Goal: Task Accomplishment & Management: Manage account settings

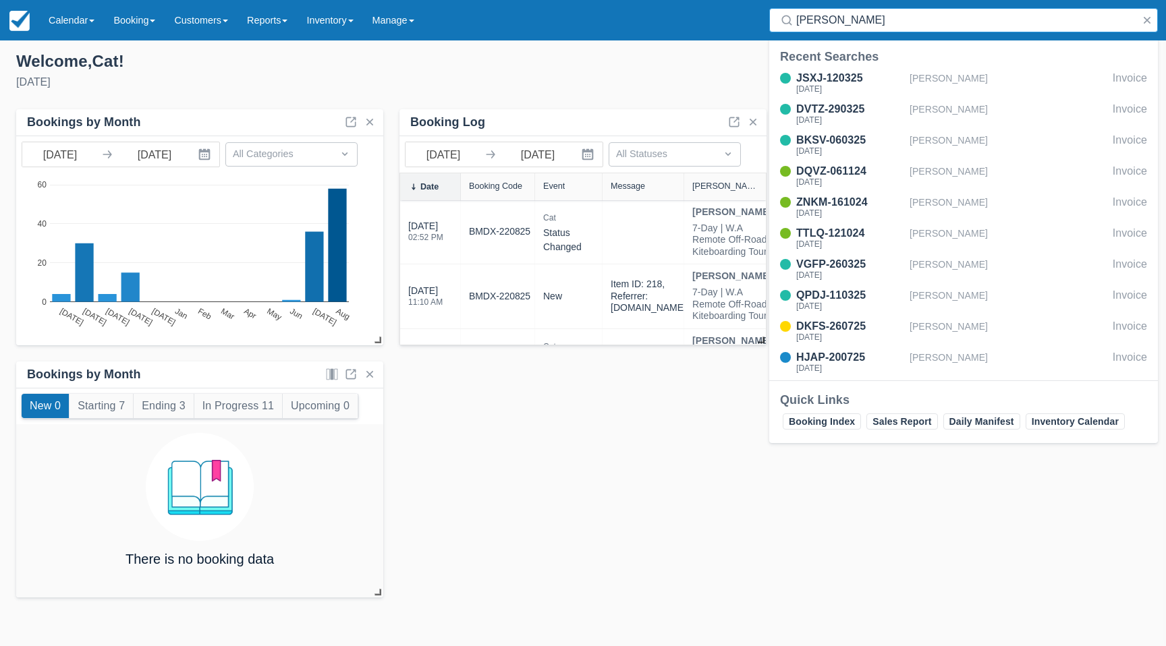
scroll to position [1, 0]
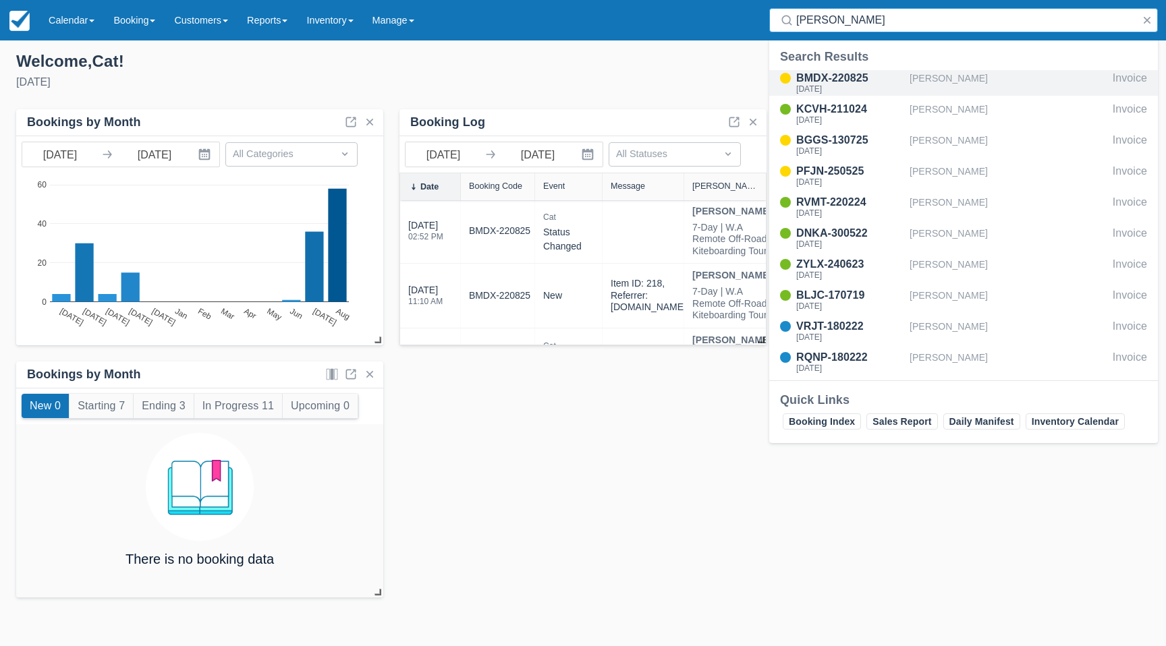
type input "[PERSON_NAME]"
click at [830, 82] on div "BMDX-220825" at bounding box center [850, 78] width 108 height 16
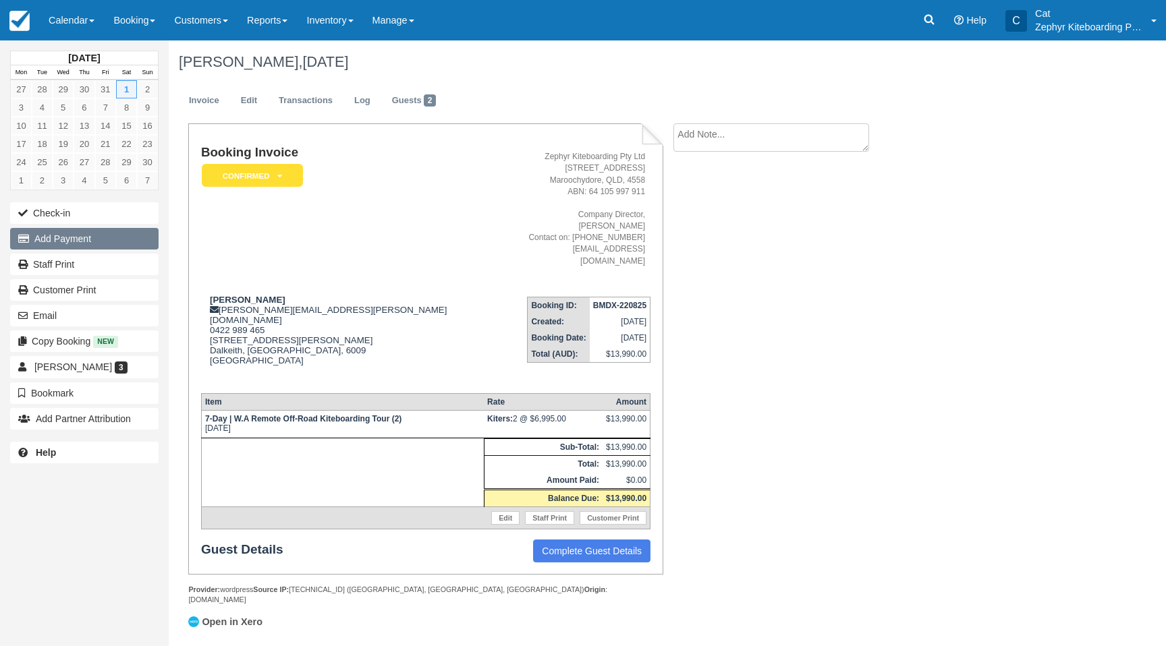
click at [66, 241] on button "Add Payment" at bounding box center [84, 239] width 148 height 22
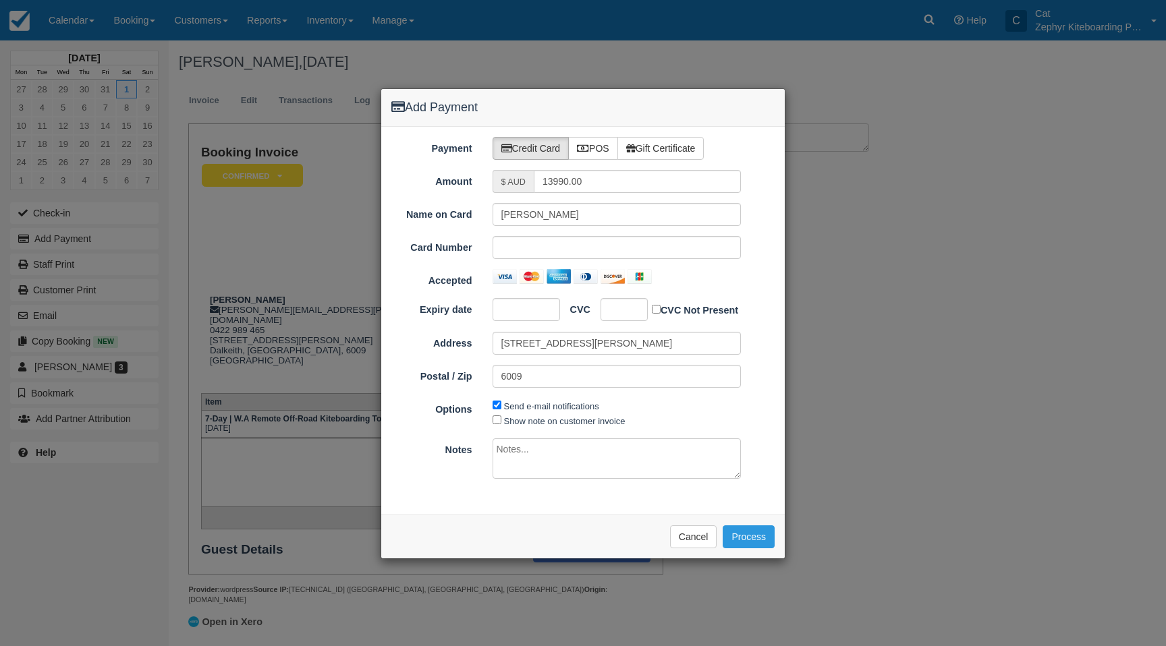
type input "[DATE]"
click at [586, 145] on icon at bounding box center [583, 148] width 12 height 9
radio input "true"
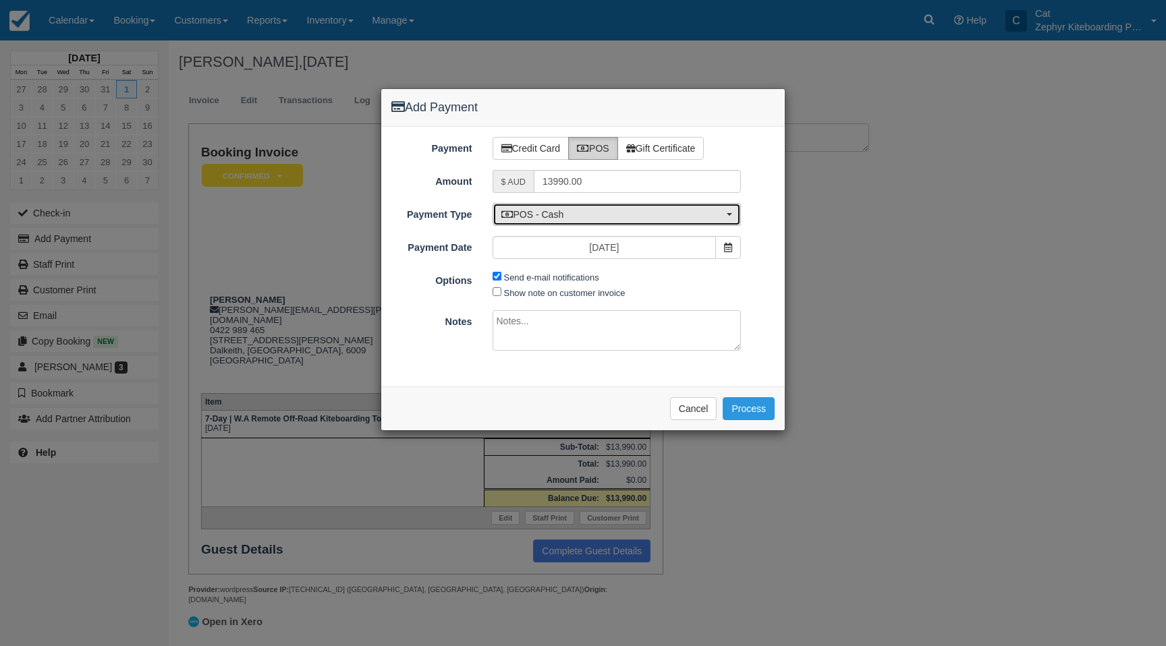
click at [580, 214] on span "POS - Cash" at bounding box center [612, 214] width 223 height 13
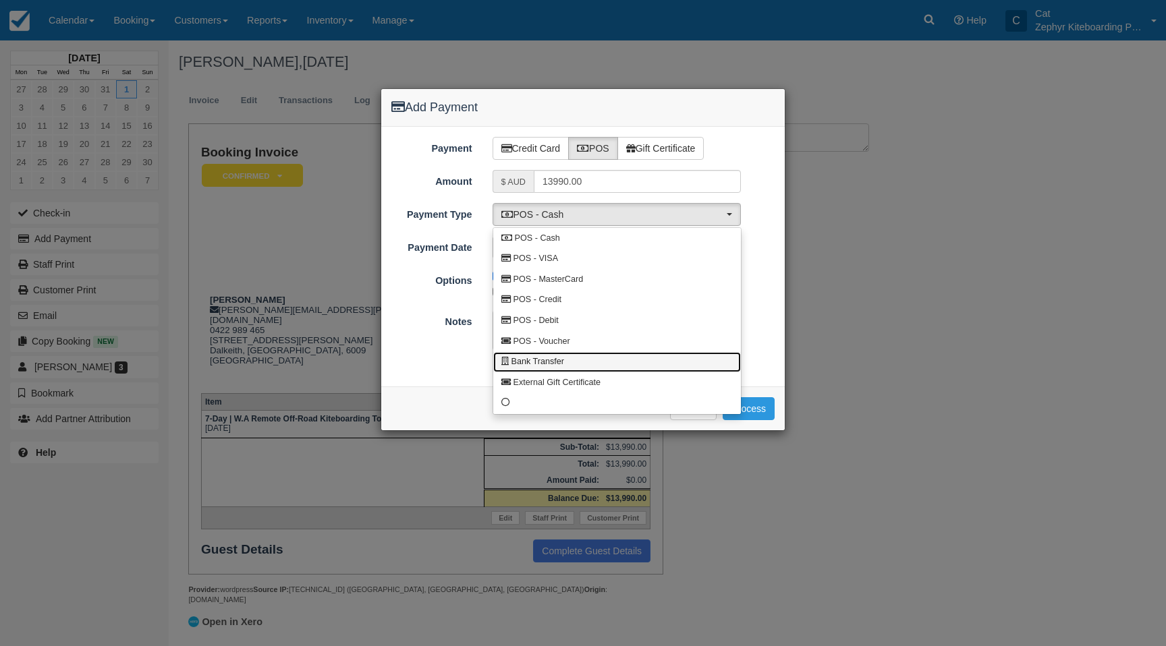
click at [569, 354] on link "Bank Transfer" at bounding box center [617, 362] width 248 height 21
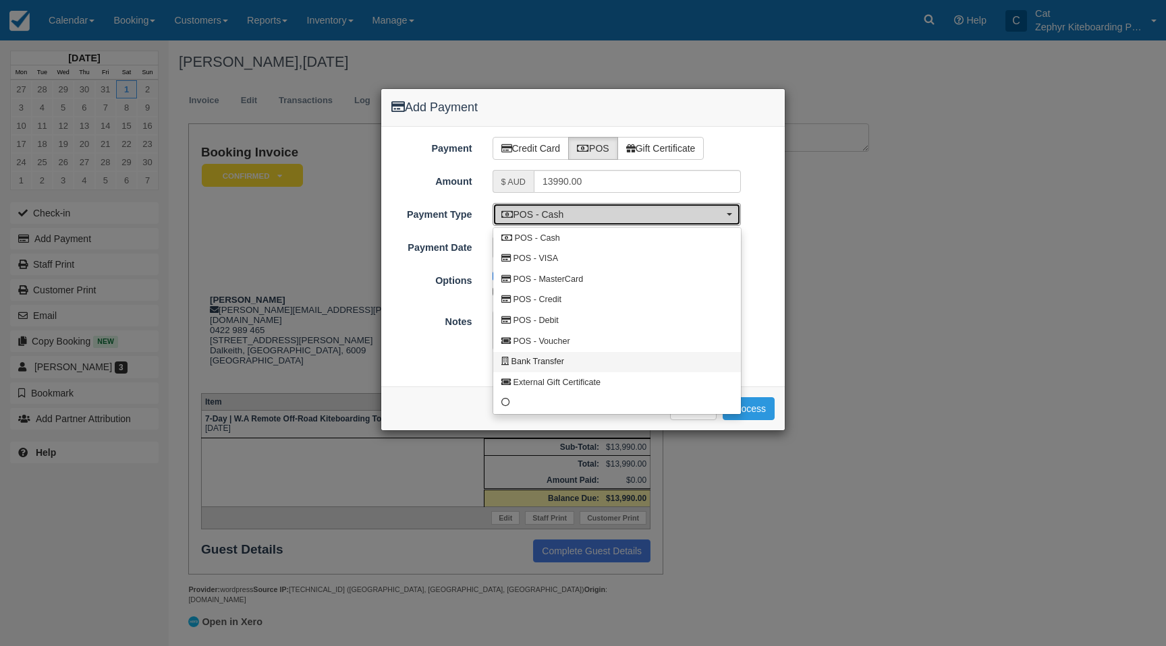
select select "BANK"
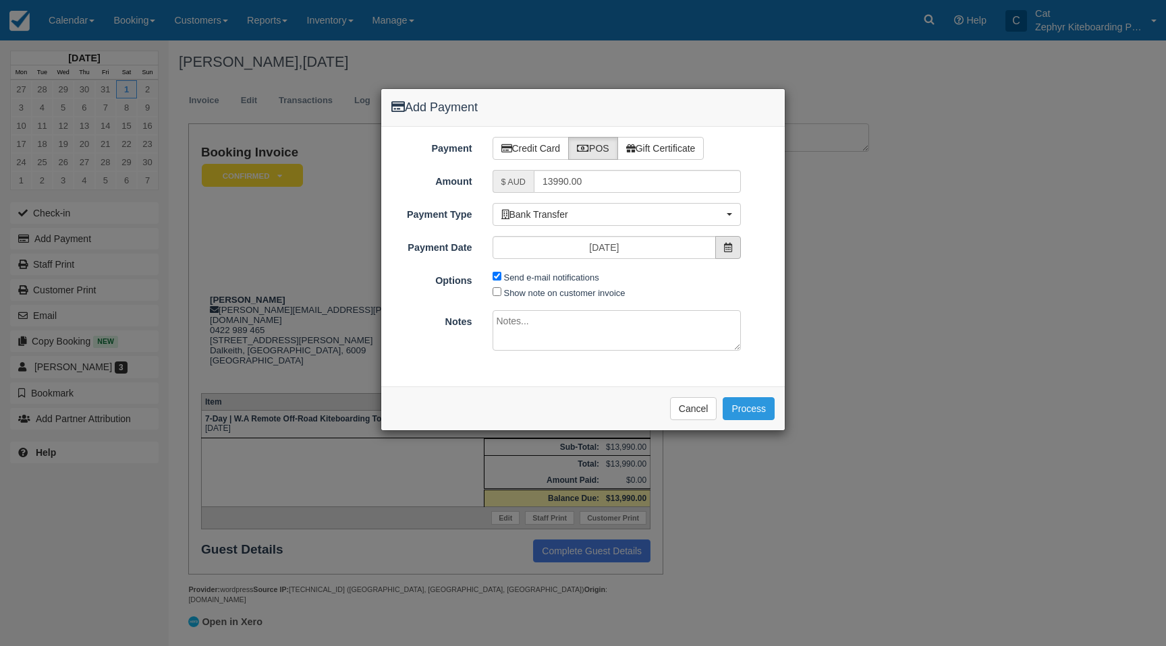
click at [729, 250] on icon at bounding box center [728, 247] width 8 height 9
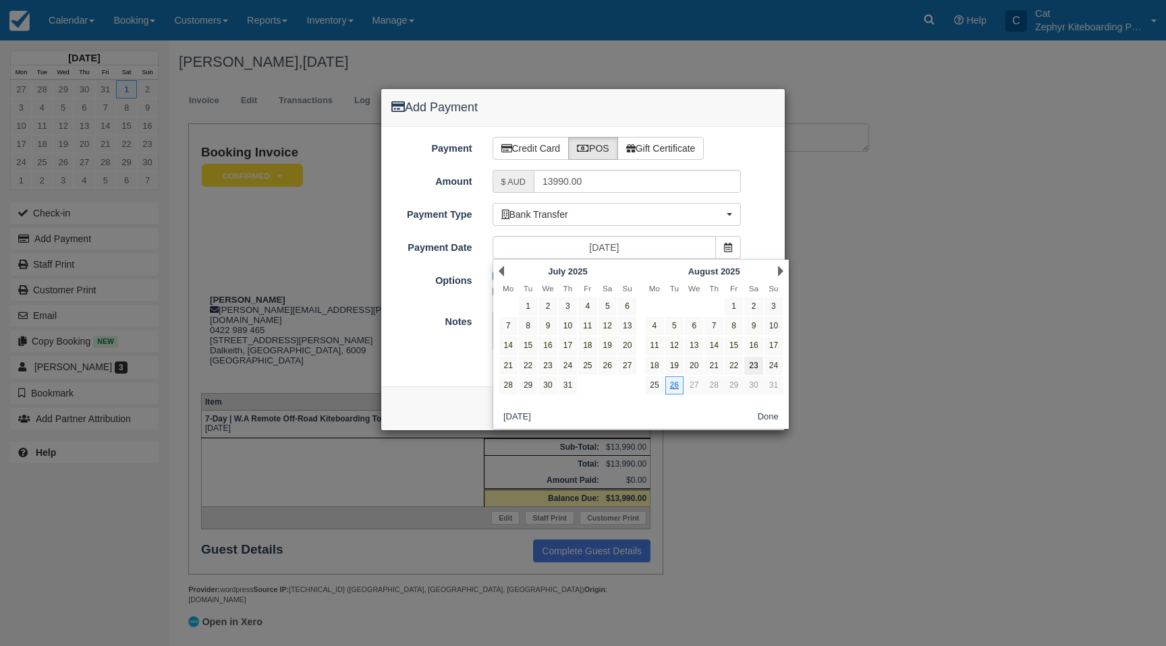
click at [755, 366] on link "23" at bounding box center [753, 366] width 18 height 18
type input "23/08/25"
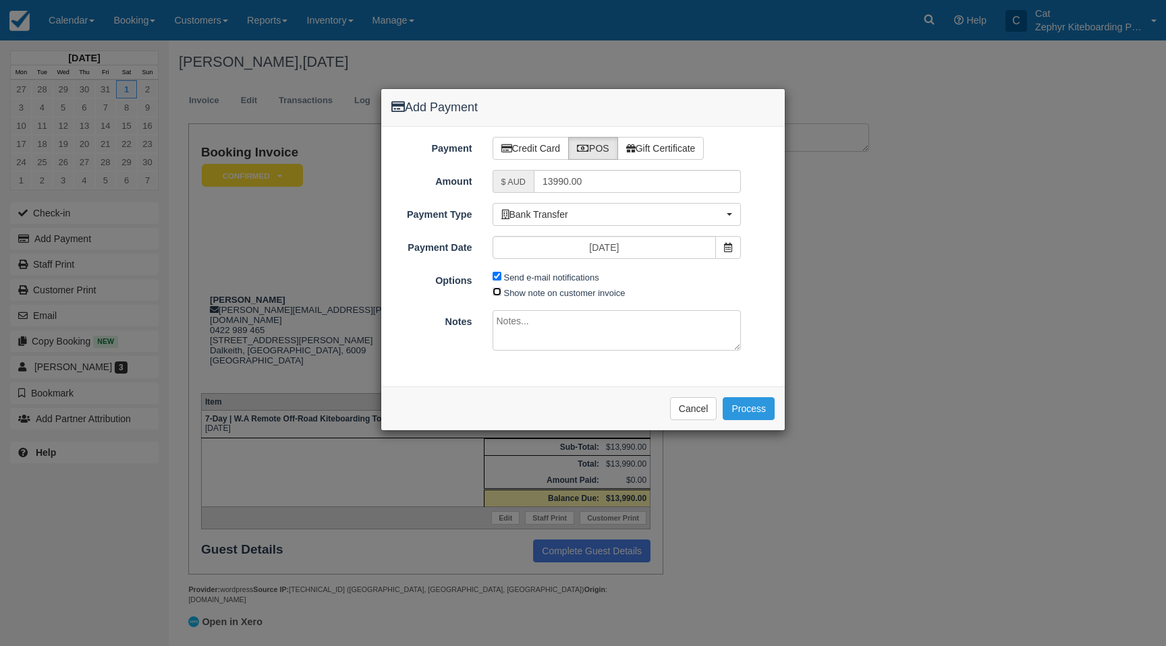
click at [499, 292] on input "Show note on customer invoice" at bounding box center [497, 291] width 9 height 9
checkbox input "true"
click at [527, 321] on textarea at bounding box center [617, 330] width 249 height 40
paste textarea "Fast Transfer From DANIEL NARAYANCR NPP"
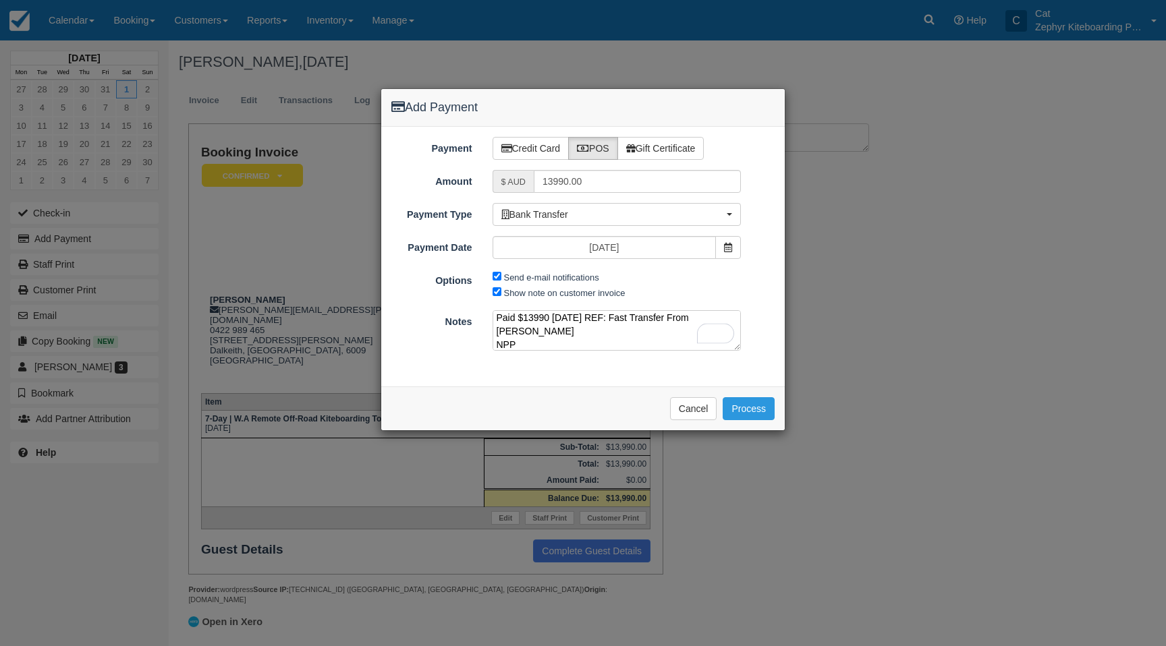
drag, startPoint x: 513, startPoint y: 341, endPoint x: 497, endPoint y: 342, distance: 15.5
click at [497, 342] on textarea "Paid $13990 23/8/25 REF: Fast Transfer From DANIEL NARAYANCR NPP" at bounding box center [617, 330] width 249 height 40
type textarea "Paid $13990 23/8/25 REF: Fast Transfer From DANIEL NARAYANCR"
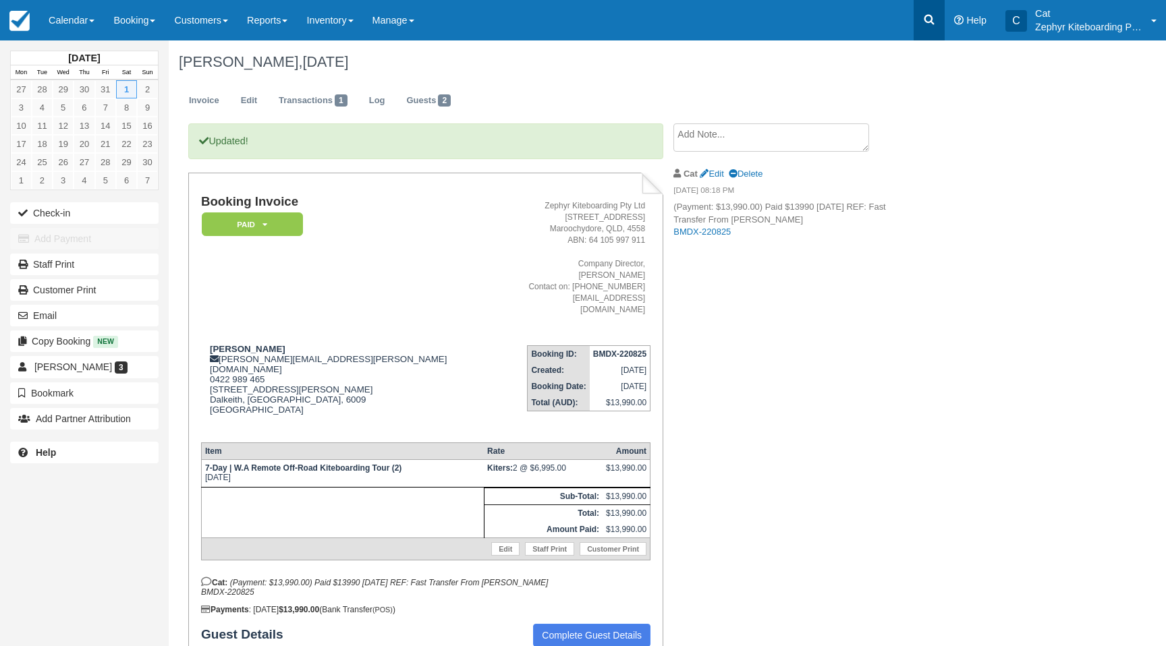
click at [929, 9] on link at bounding box center [929, 20] width 31 height 40
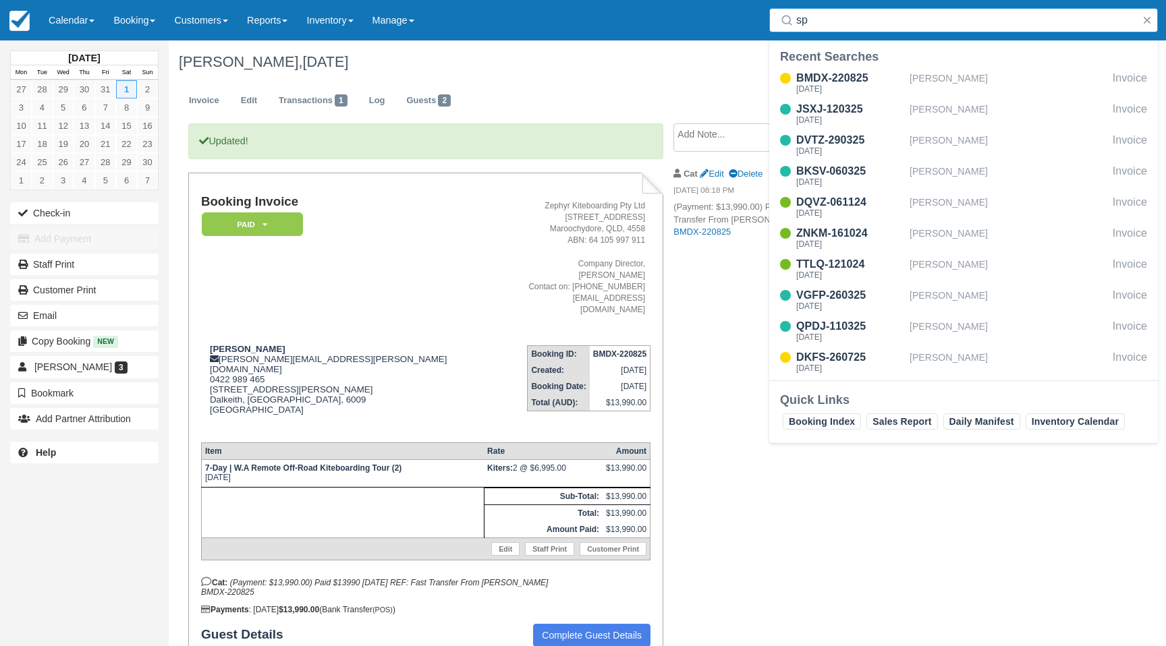
type input "s"
type input "son"
click at [808, 107] on div "QPDJ-110325" at bounding box center [850, 109] width 108 height 16
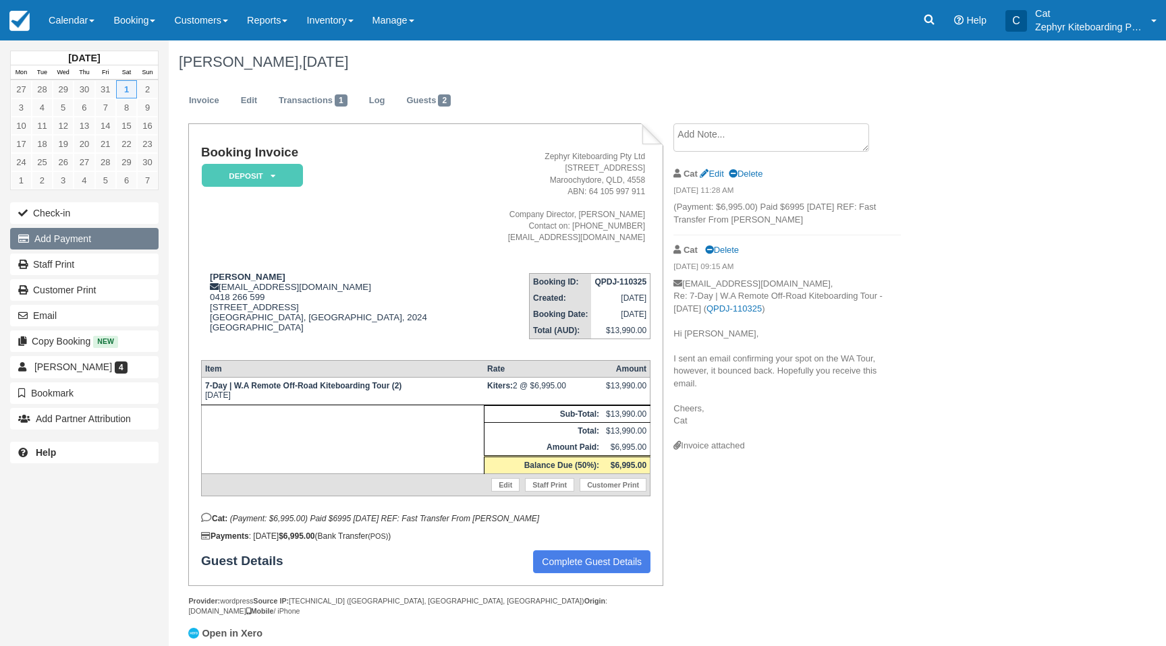
click at [81, 240] on button "Add Payment" at bounding box center [84, 239] width 148 height 22
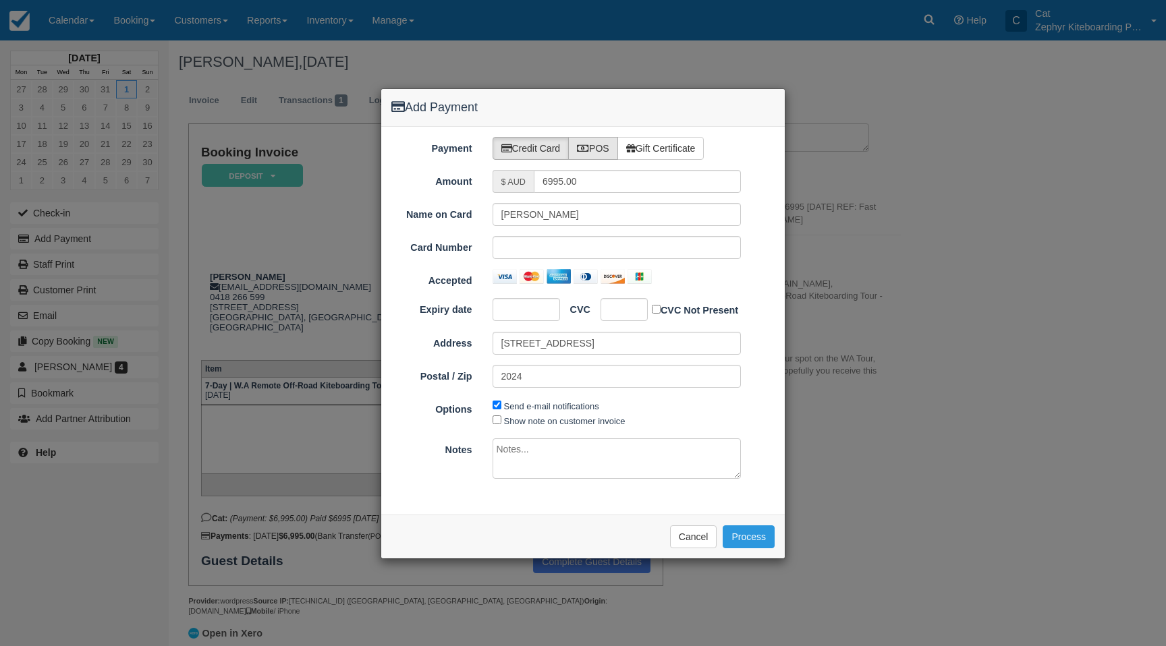
click at [597, 152] on label "POS" at bounding box center [593, 148] width 50 height 23
radio input "true"
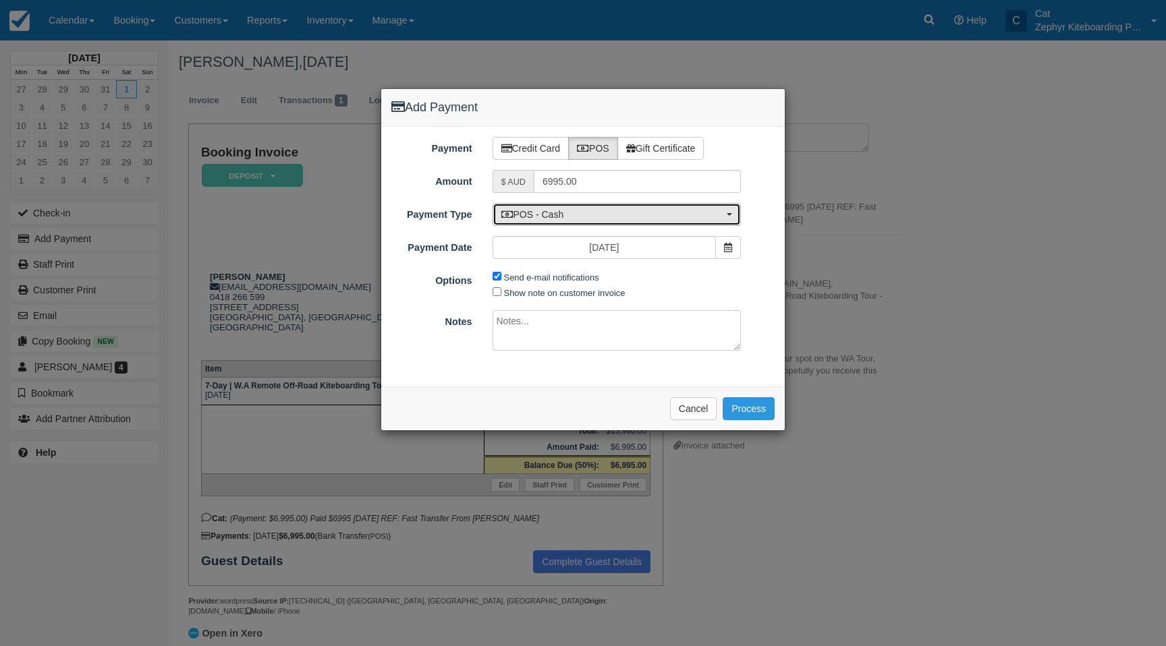
click at [596, 214] on span "POS - Cash" at bounding box center [612, 214] width 223 height 13
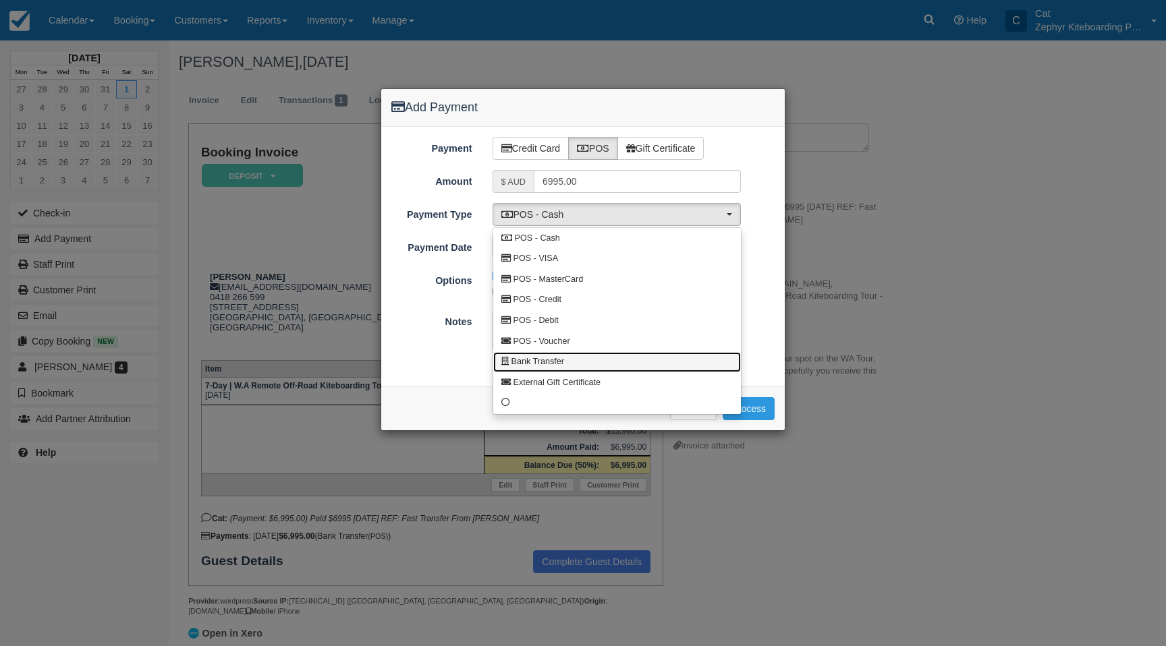
click at [598, 364] on link "Bank Transfer" at bounding box center [617, 362] width 248 height 21
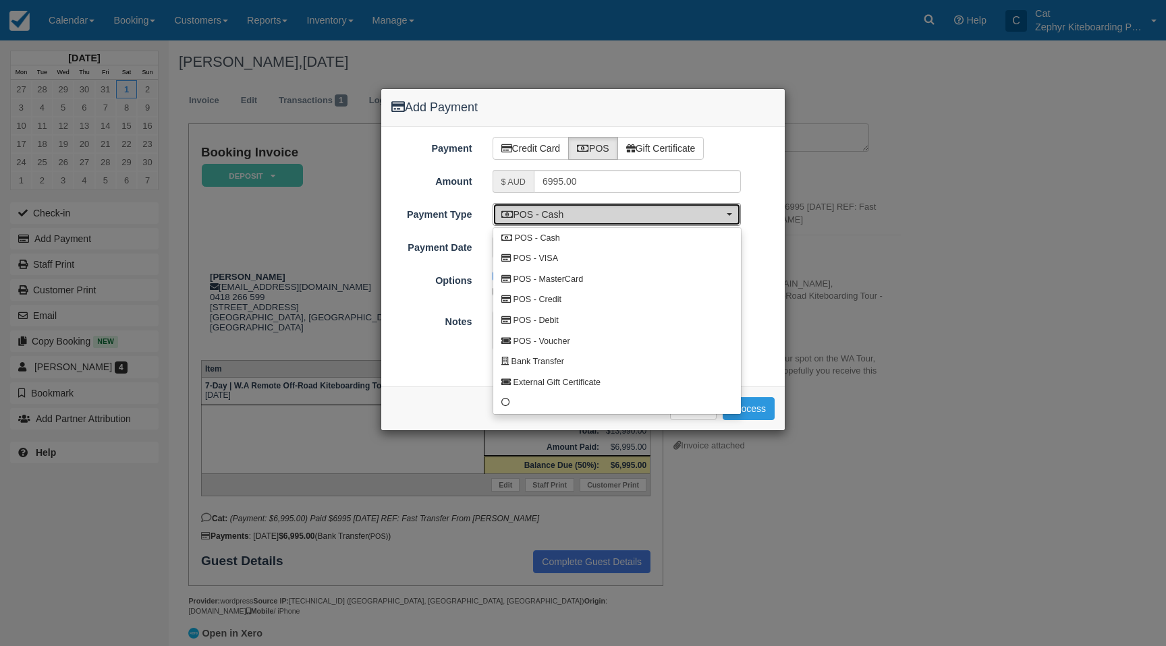
select select "BANK"
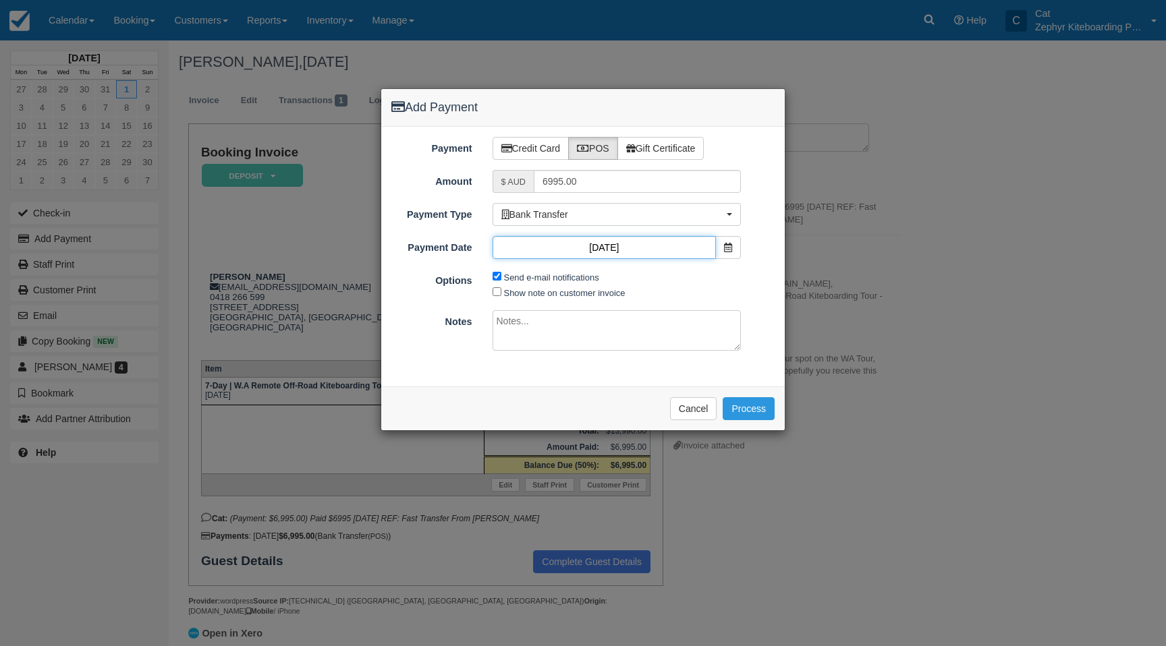
click at [648, 249] on input "26/08/25" at bounding box center [605, 247] width 224 height 23
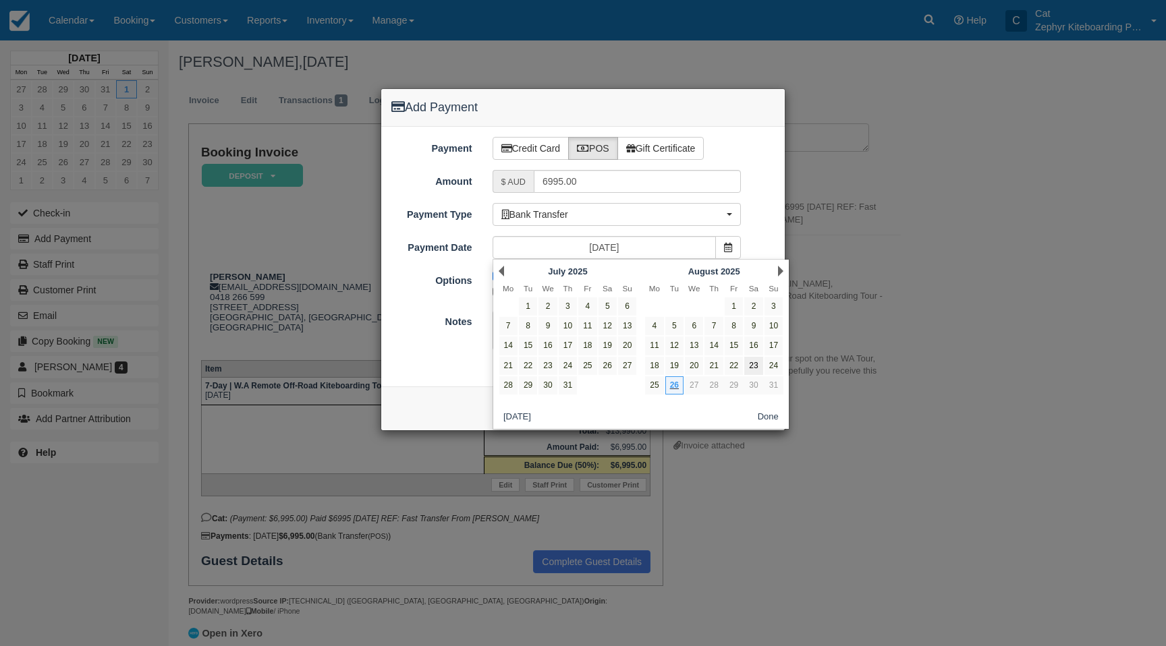
click at [760, 366] on link "23" at bounding box center [753, 366] width 18 height 18
type input "[DATE]"
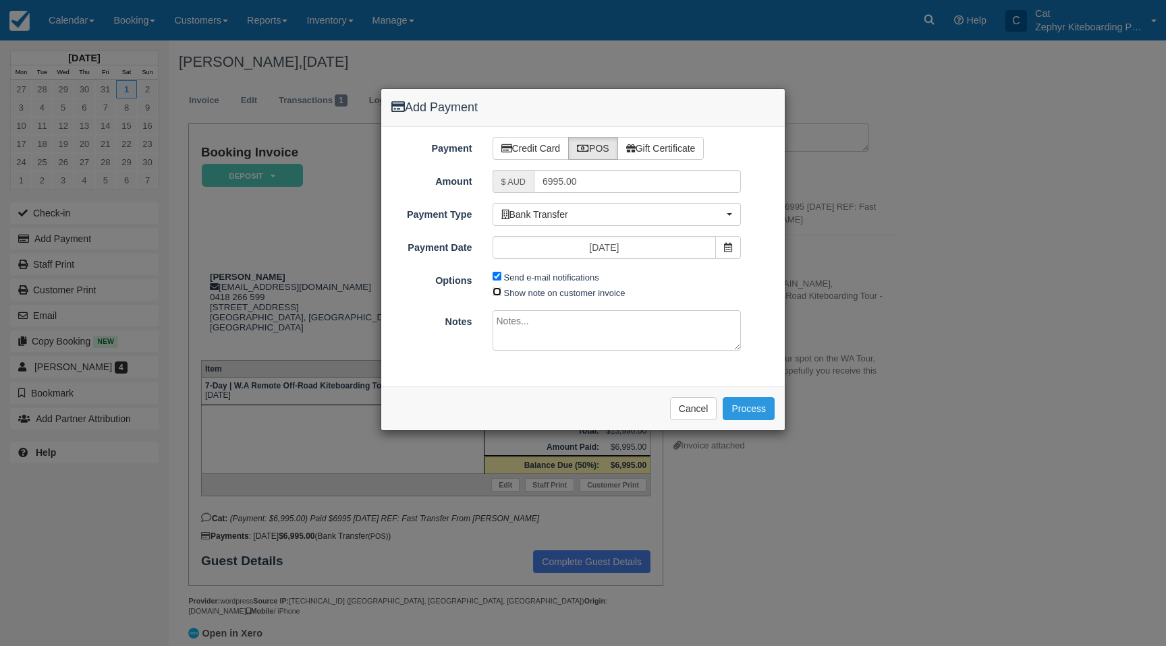
drag, startPoint x: 494, startPoint y: 290, endPoint x: 520, endPoint y: 323, distance: 41.3
click at [494, 290] on input "Show note on customer invoice" at bounding box center [497, 291] width 9 height 9
checkbox input "true"
click at [520, 323] on textarea at bounding box center [617, 330] width 249 height 40
paste textarea "Fast Transfer From SONJA MCALISTERQ"
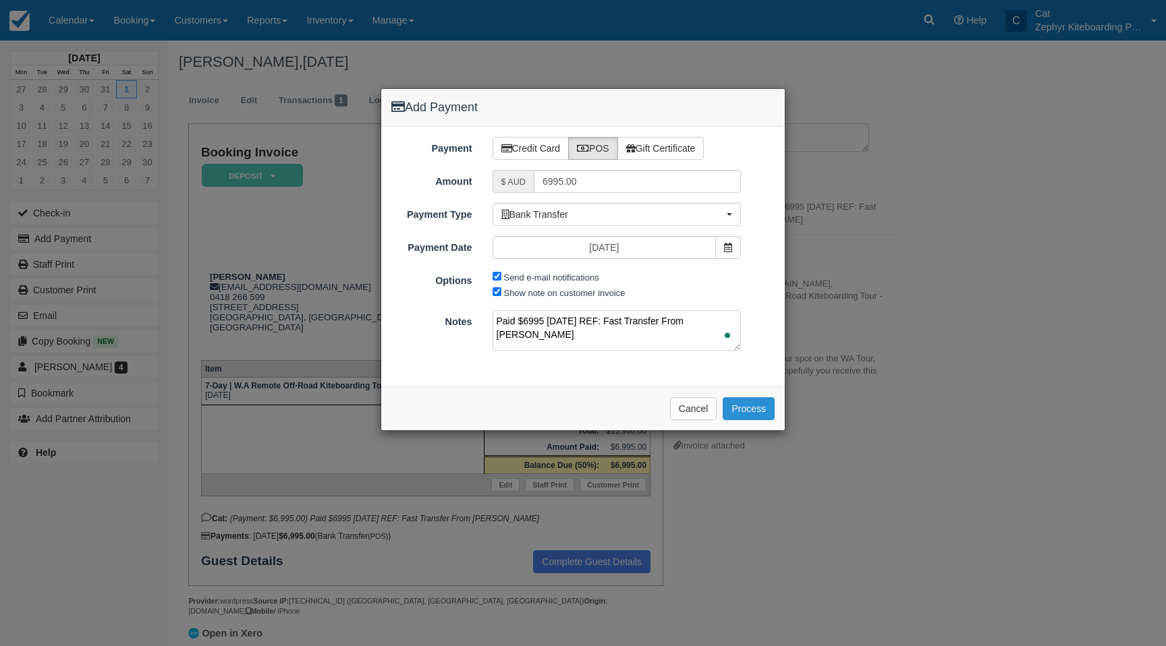
type textarea "Paid $6995 23/8/25 REF: Fast Transfer From SONJA MCALISTERQ"
click at [758, 398] on button "Process" at bounding box center [749, 408] width 52 height 23
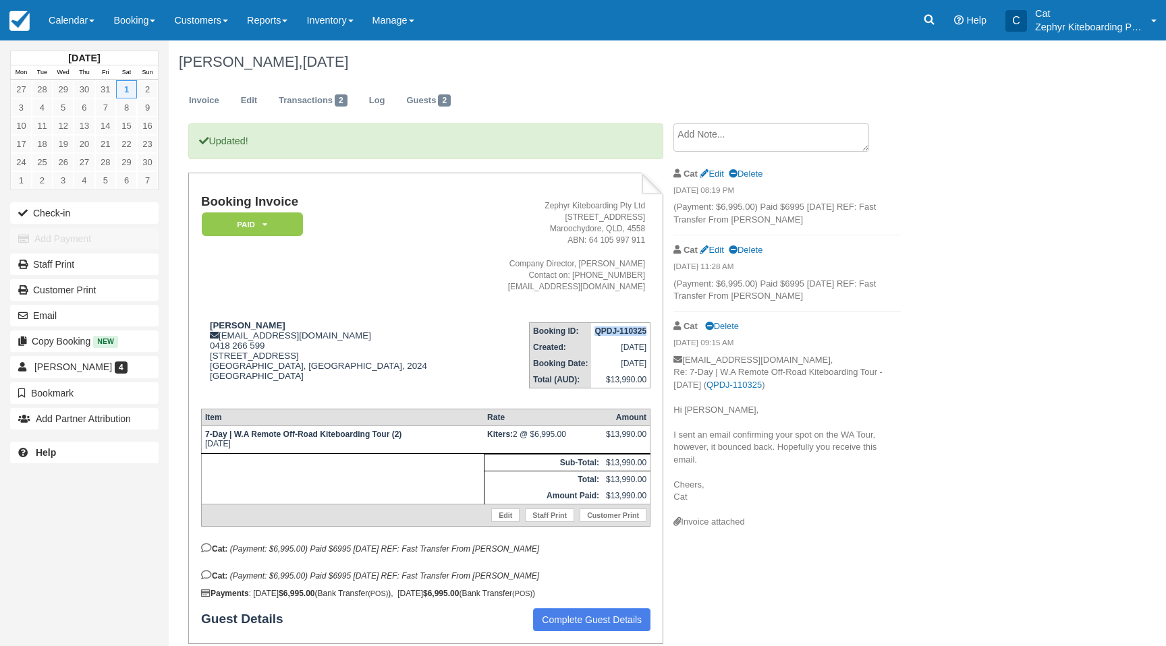
drag, startPoint x: 648, startPoint y: 333, endPoint x: 594, endPoint y: 332, distance: 53.3
click at [594, 332] on td "QPDJ-110325" at bounding box center [620, 331] width 59 height 17
copy strong "QPDJ-110325"
click at [922, 22] on icon at bounding box center [928, 19] width 13 height 13
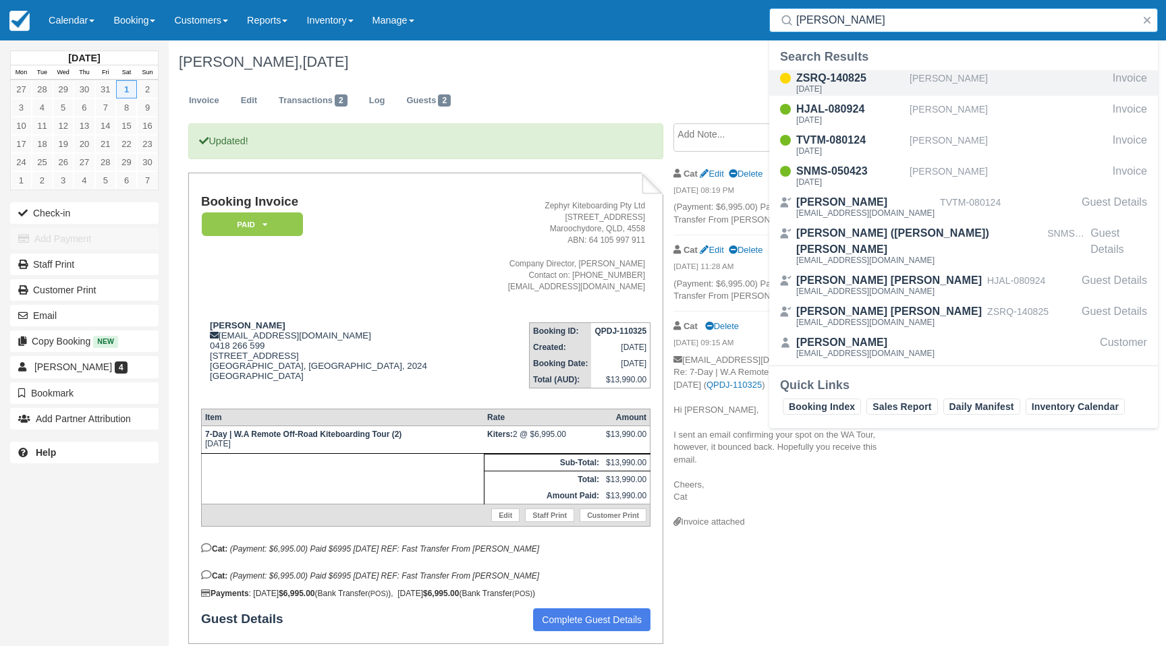
type input "nix"
click at [820, 76] on div "ZSRQ-140825" at bounding box center [850, 78] width 108 height 16
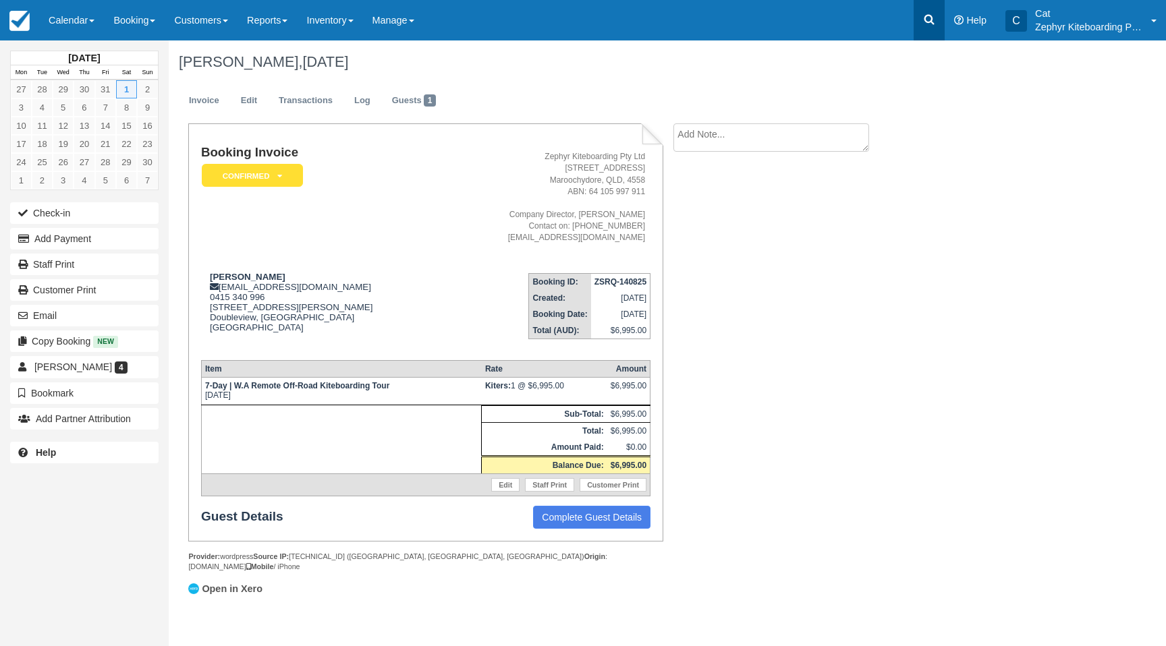
click at [926, 24] on icon at bounding box center [928, 19] width 13 height 13
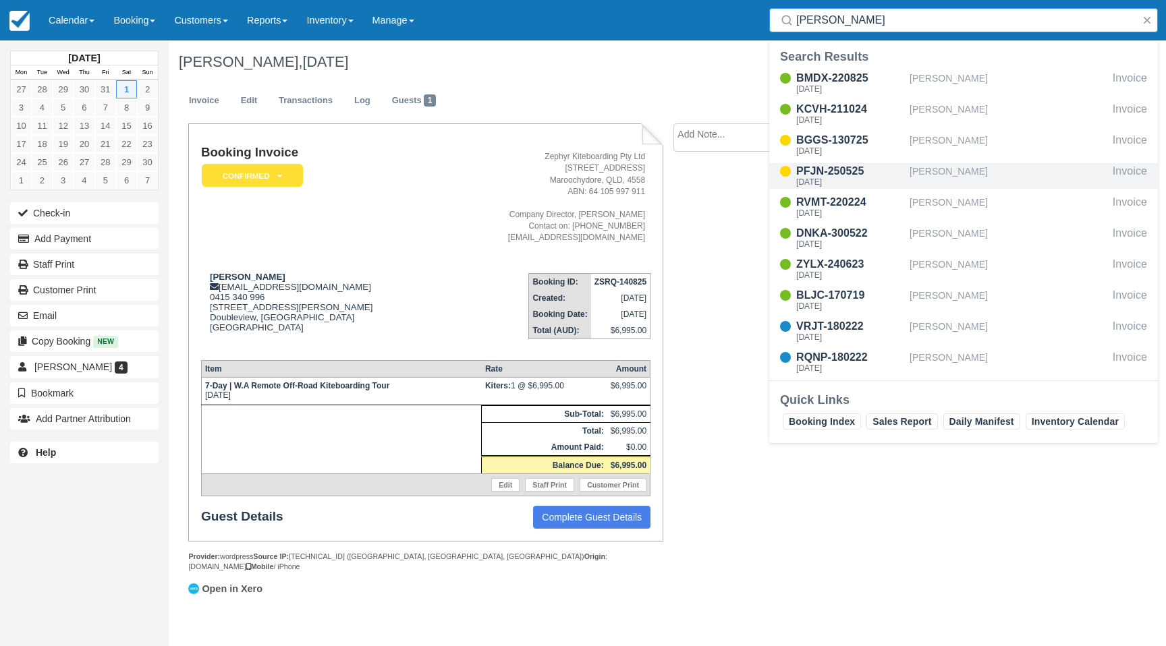
type input "dani"
click at [817, 175] on div "PFJN-250525" at bounding box center [850, 171] width 108 height 16
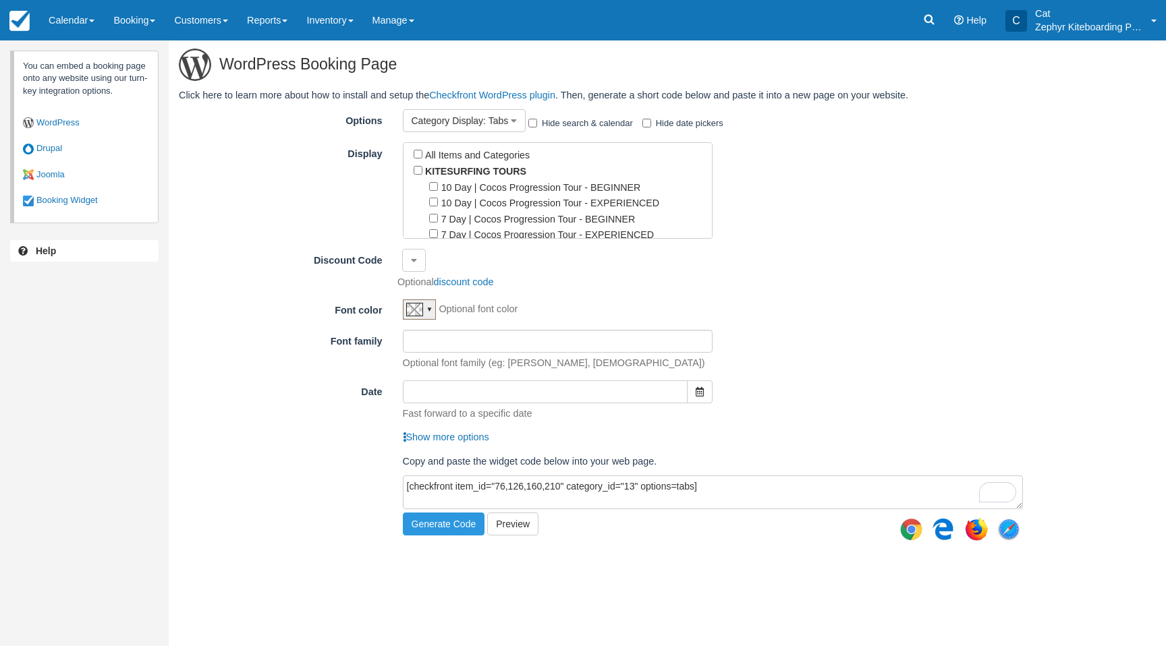
scroll to position [263, 0]
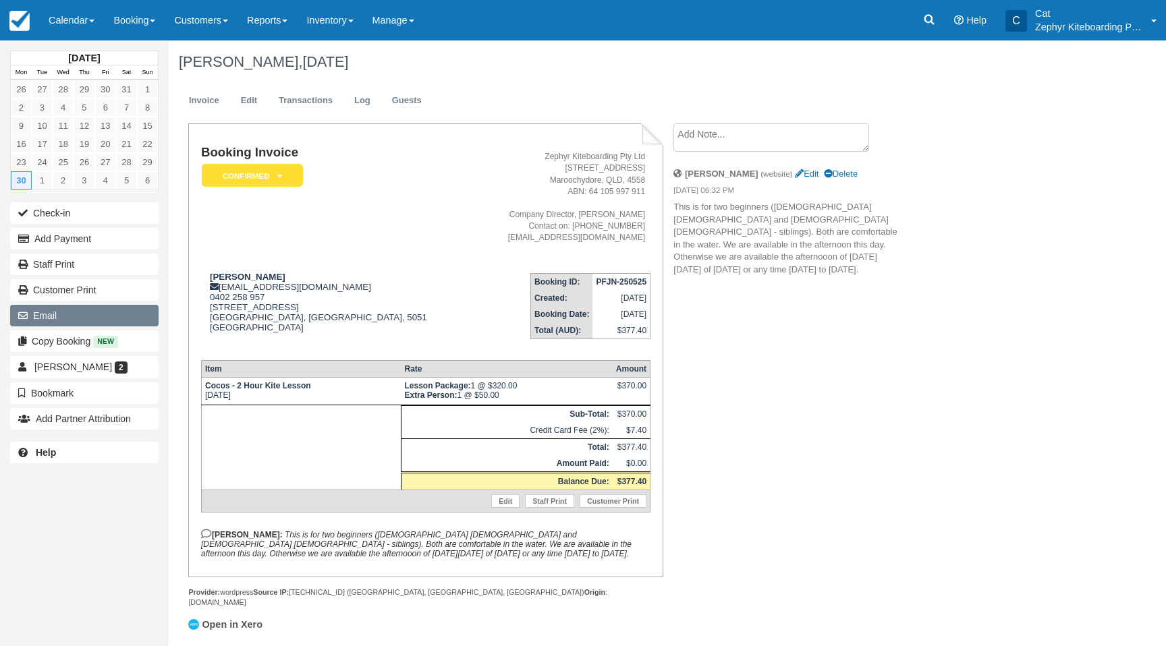
click at [59, 316] on button "Email" at bounding box center [84, 316] width 148 height 22
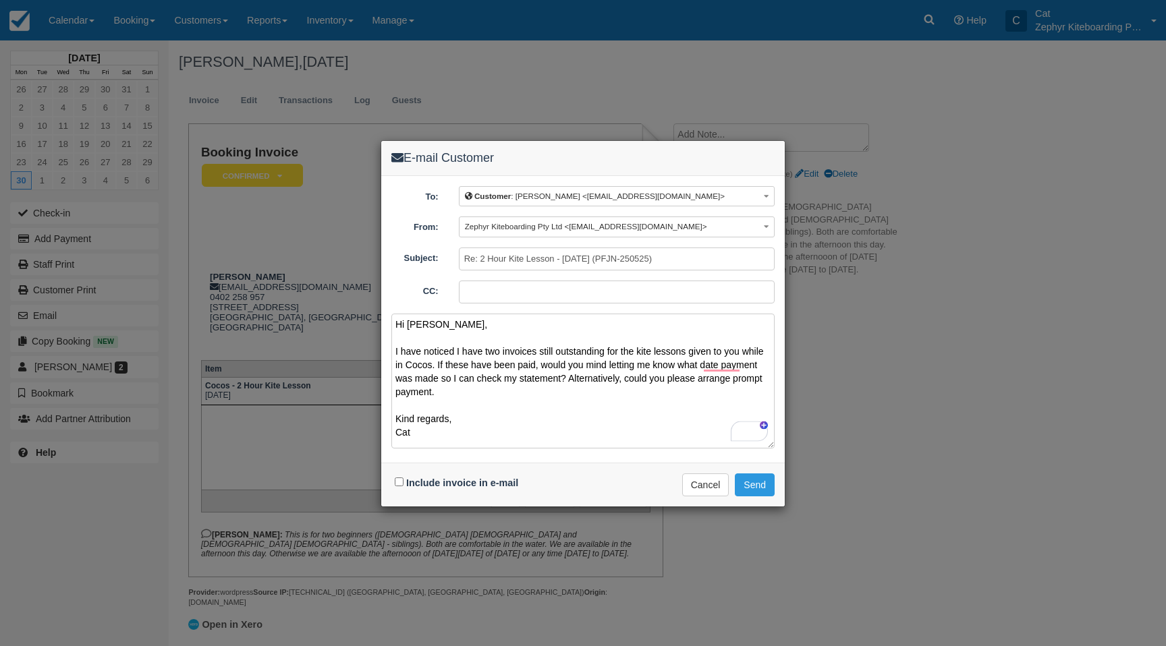
type textarea "Hi [PERSON_NAME], I have noticed I have two invoices still outstanding for the …"
click at [398, 480] on input "Include invoice in e-mail" at bounding box center [399, 482] width 9 height 9
checkbox input "true"
click at [708, 483] on button "Cancel" at bounding box center [705, 485] width 47 height 23
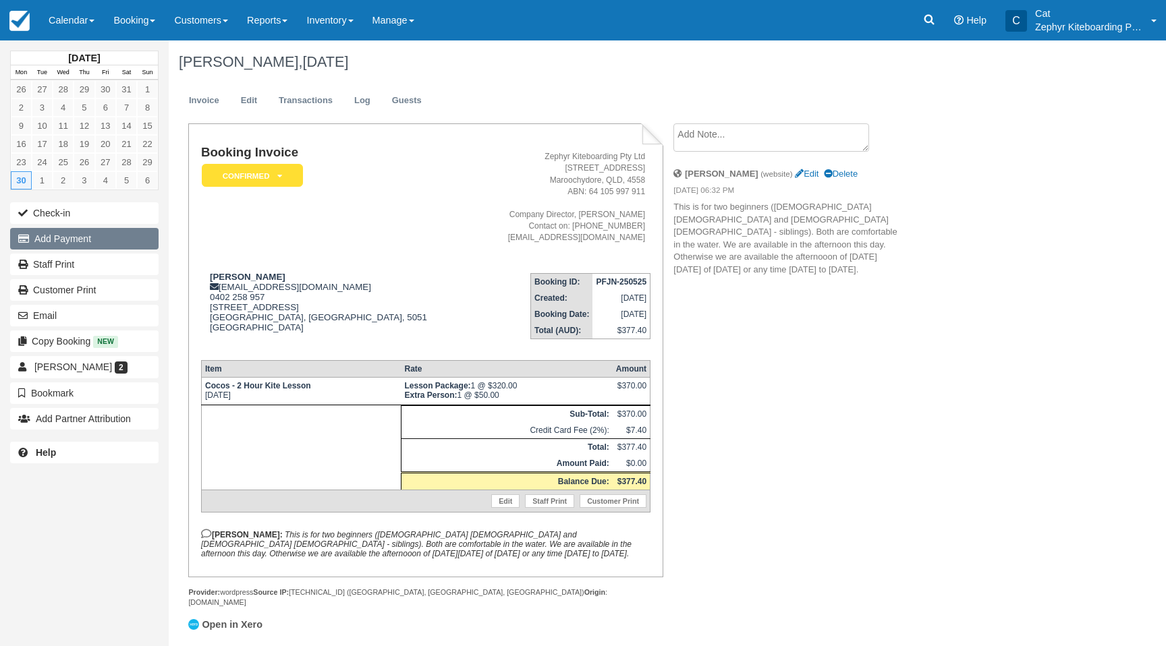
click at [26, 234] on icon "button" at bounding box center [26, 238] width 16 height 9
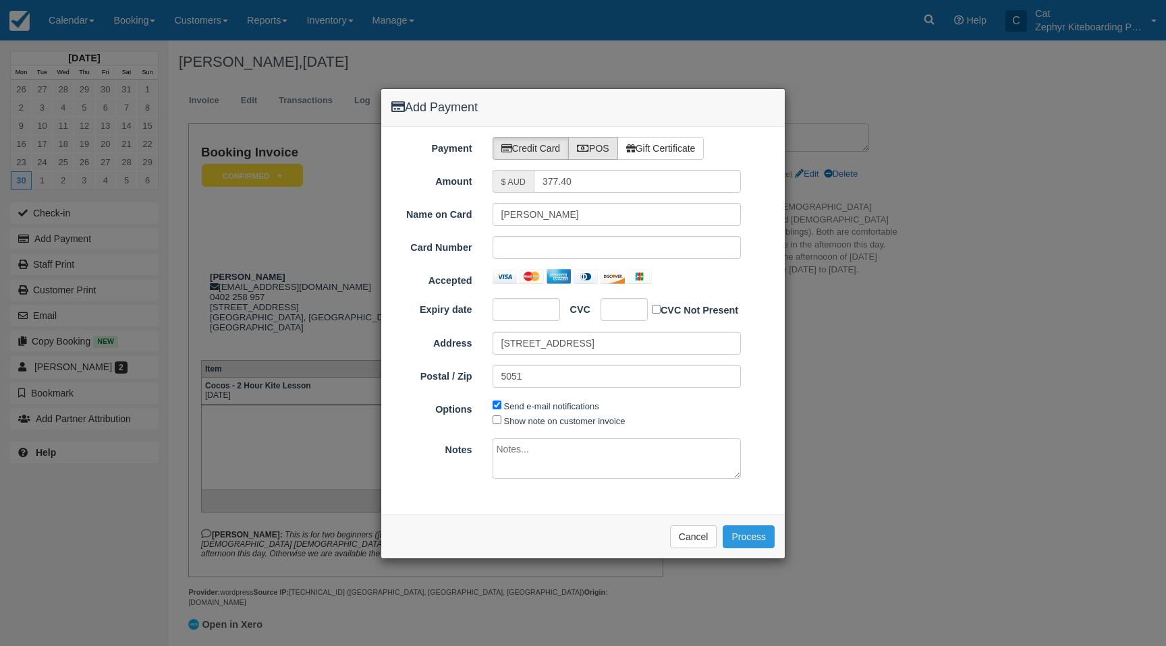
click at [596, 150] on label "POS" at bounding box center [593, 148] width 50 height 23
radio input "true"
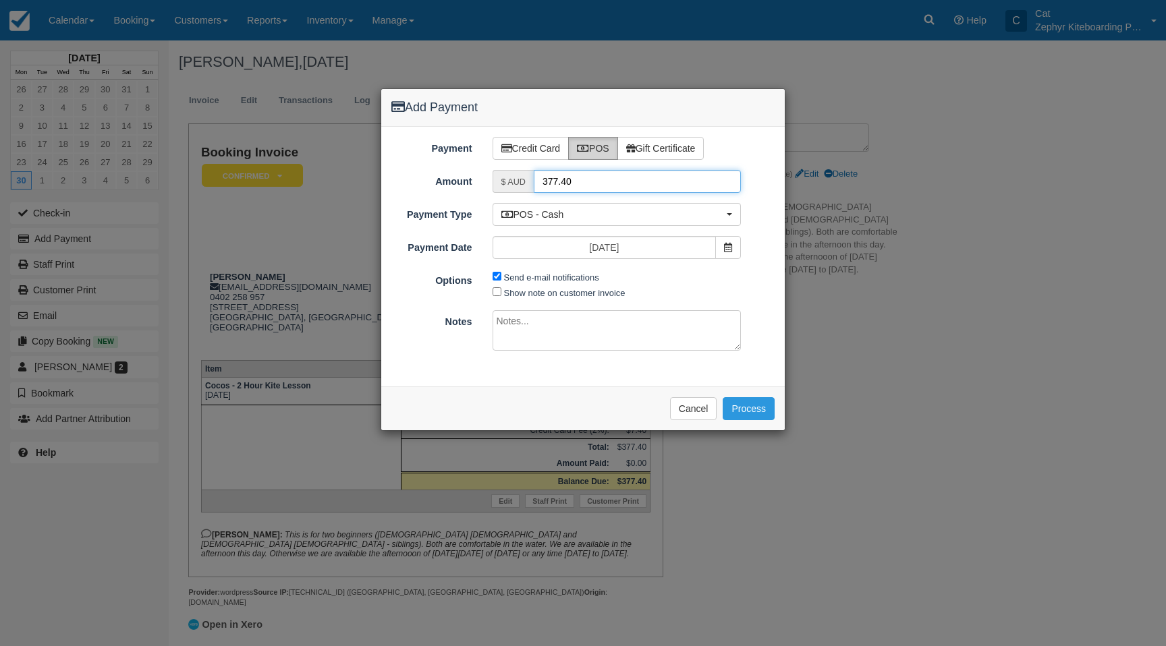
click at [595, 182] on input "377.40" at bounding box center [637, 181] width 207 height 23
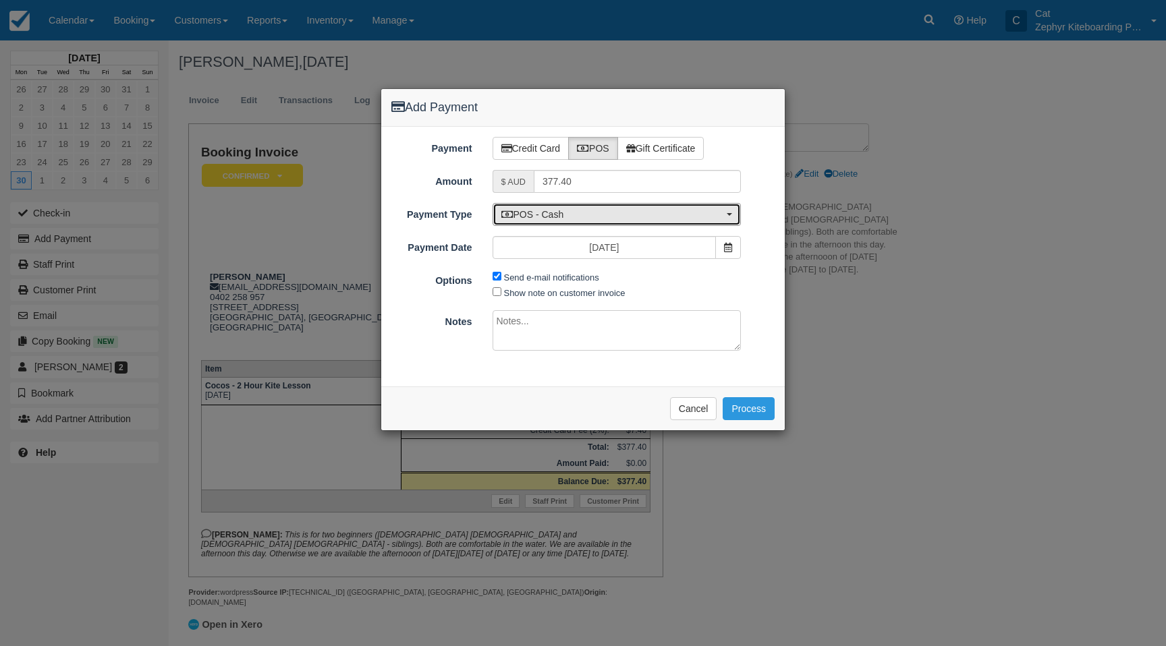
drag, startPoint x: 717, startPoint y: 217, endPoint x: 635, endPoint y: 286, distance: 107.7
click at [716, 218] on span "POS - Cash" at bounding box center [612, 214] width 223 height 13
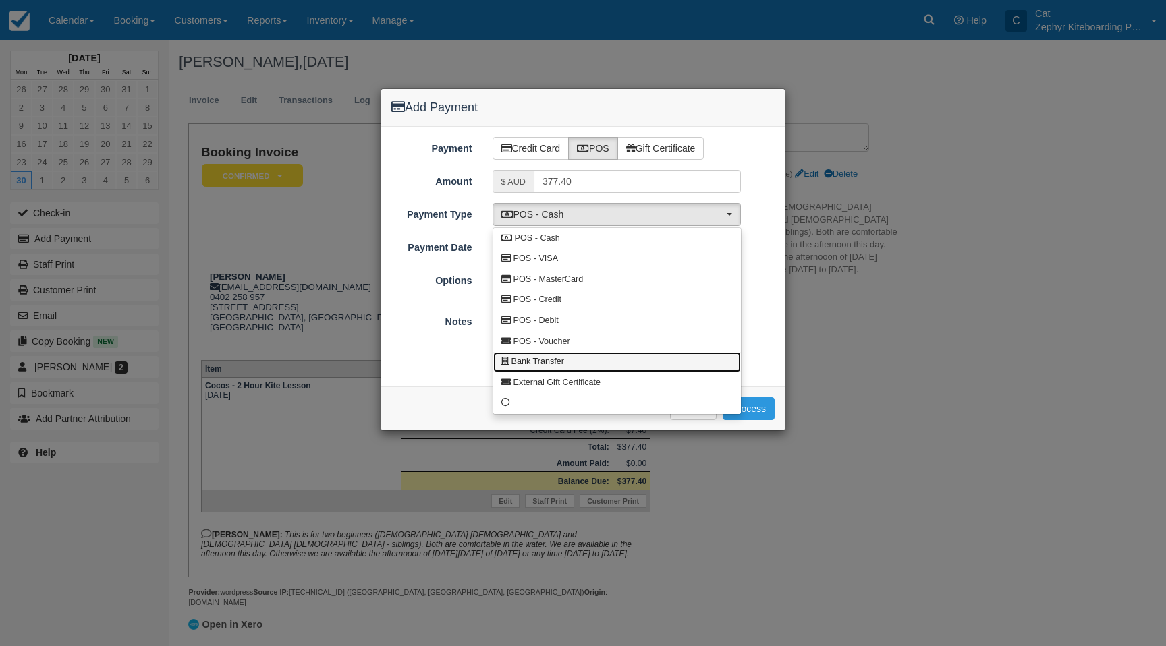
click at [574, 360] on link "Bank Transfer" at bounding box center [617, 362] width 248 height 21
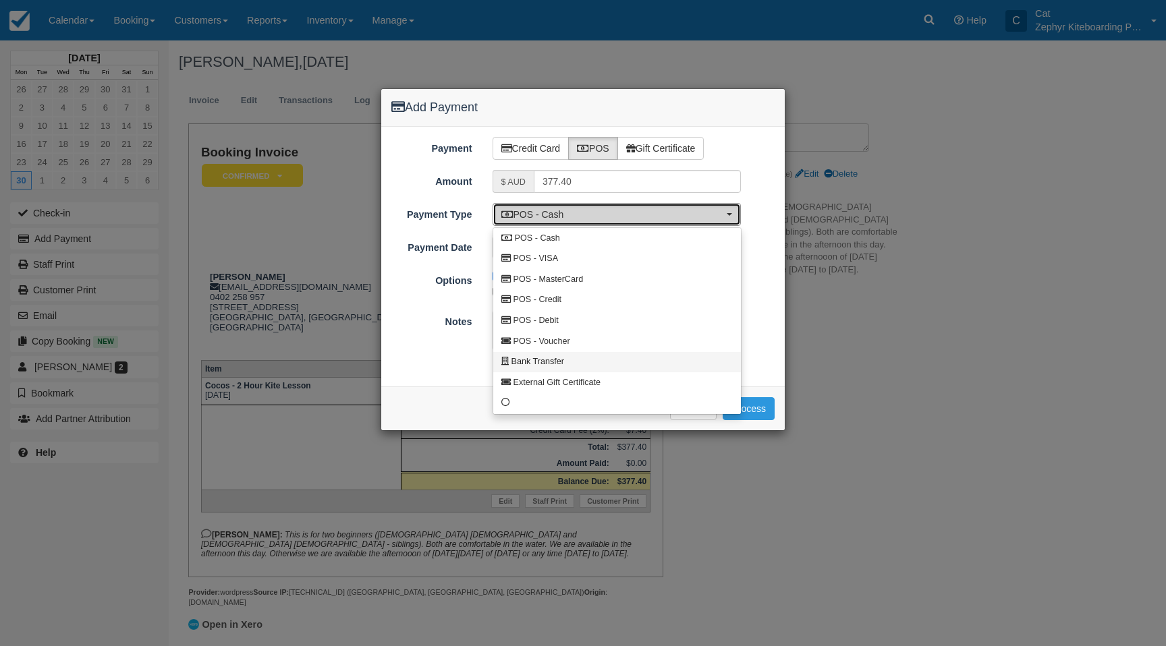
select select "BANK"
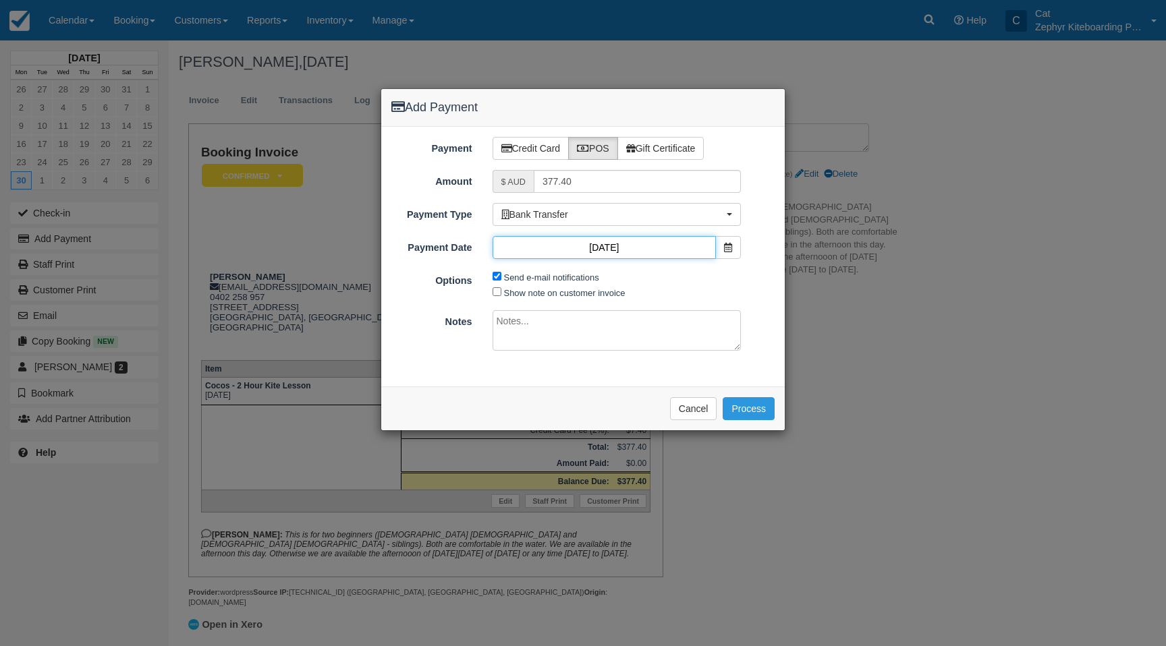
click at [635, 244] on input "26/08/25" at bounding box center [605, 247] width 224 height 23
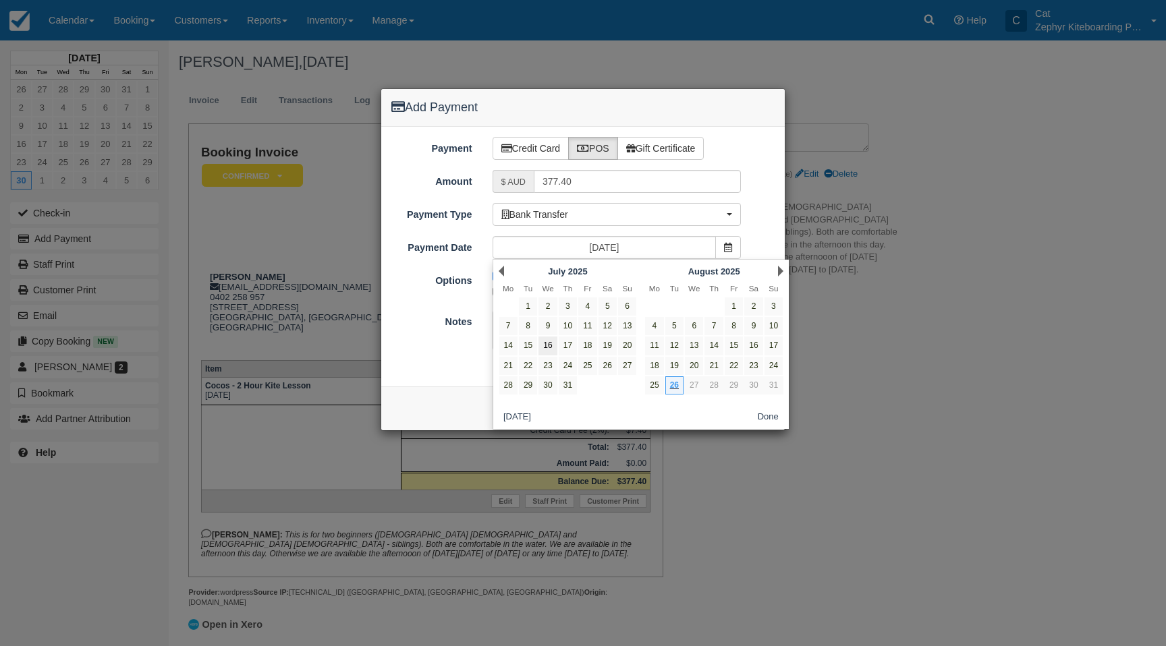
click at [548, 345] on link "16" at bounding box center [547, 346] width 18 height 18
type input "[DATE]"
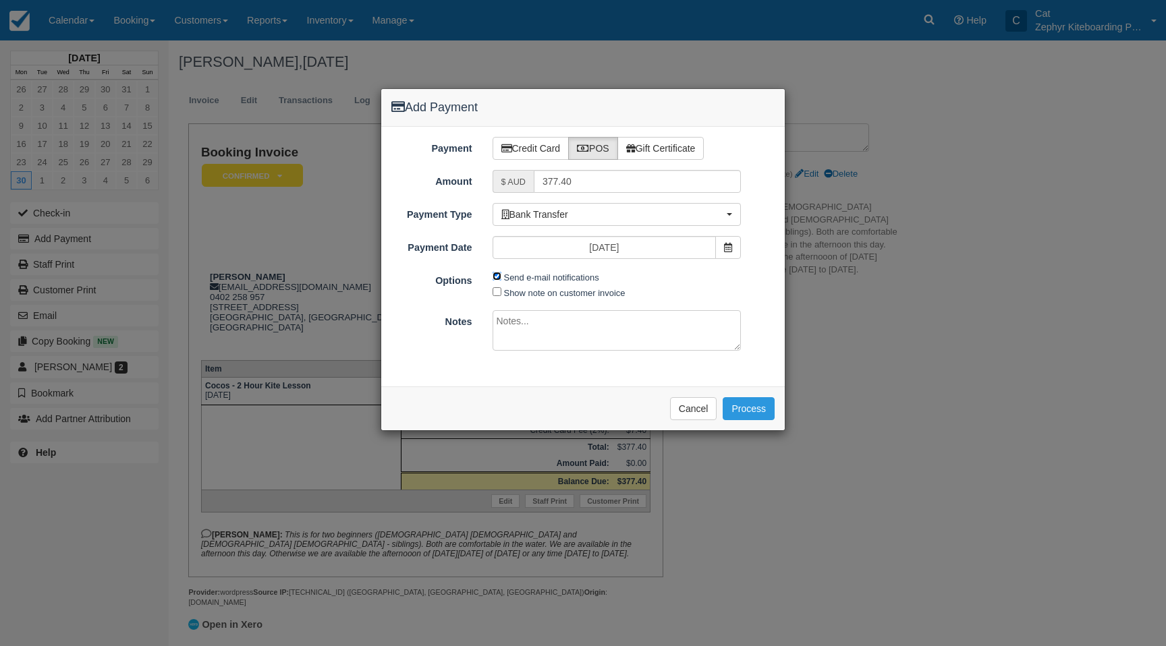
click at [497, 276] on input "Send e-mail notifications" at bounding box center [497, 276] width 9 height 9
checkbox input "false"
click at [744, 409] on button "Process" at bounding box center [749, 408] width 52 height 23
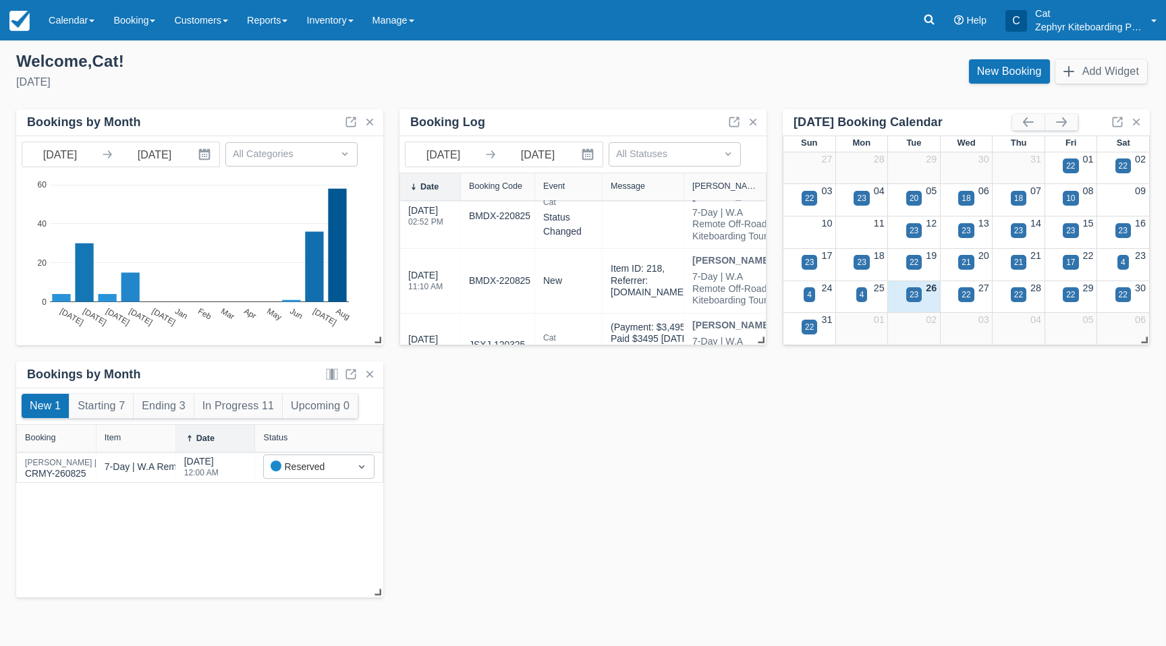
scroll to position [415, 0]
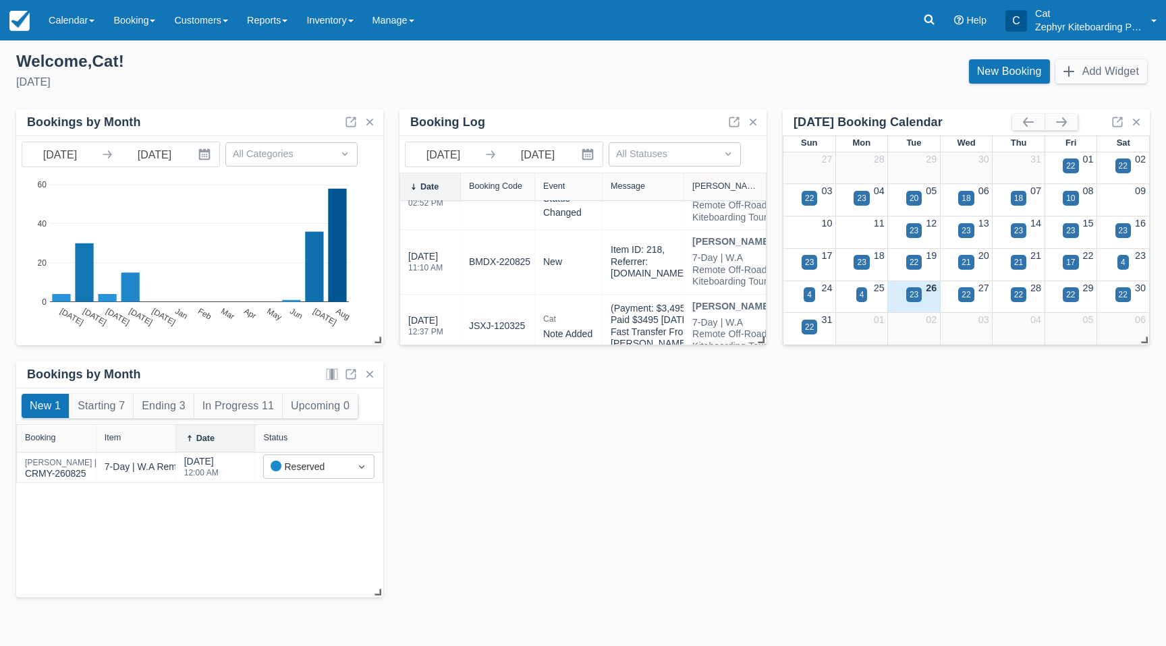
click at [491, 140] on link "CRMY-260825" at bounding box center [499, 133] width 61 height 14
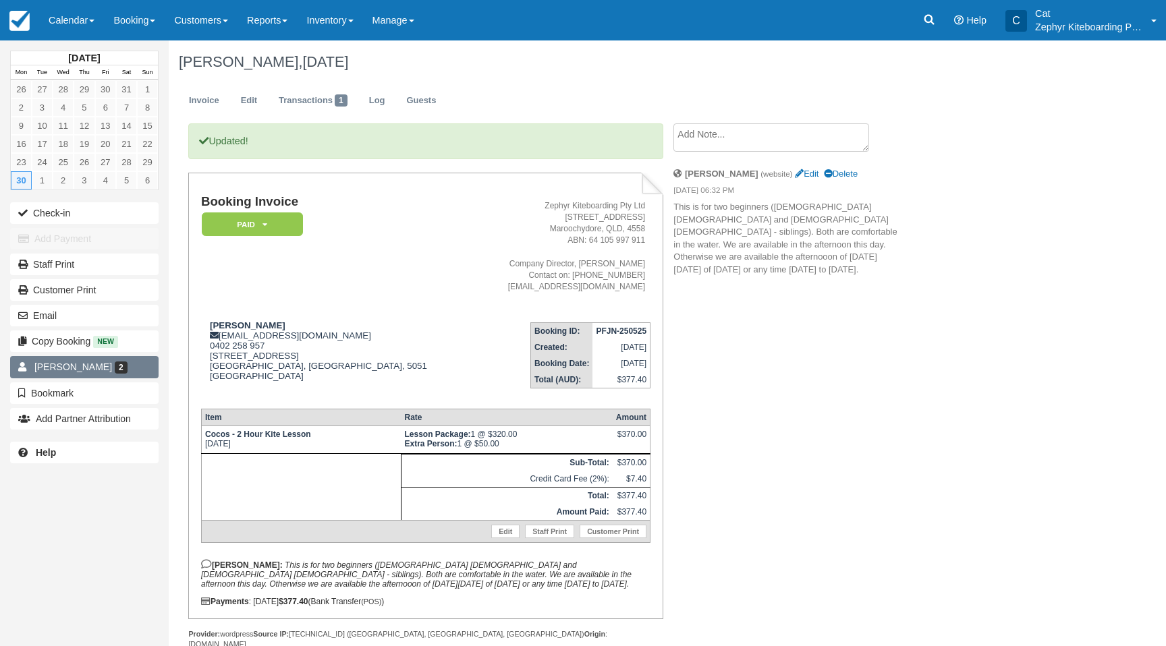
click at [65, 370] on span "[PERSON_NAME]" at bounding box center [73, 367] width 78 height 11
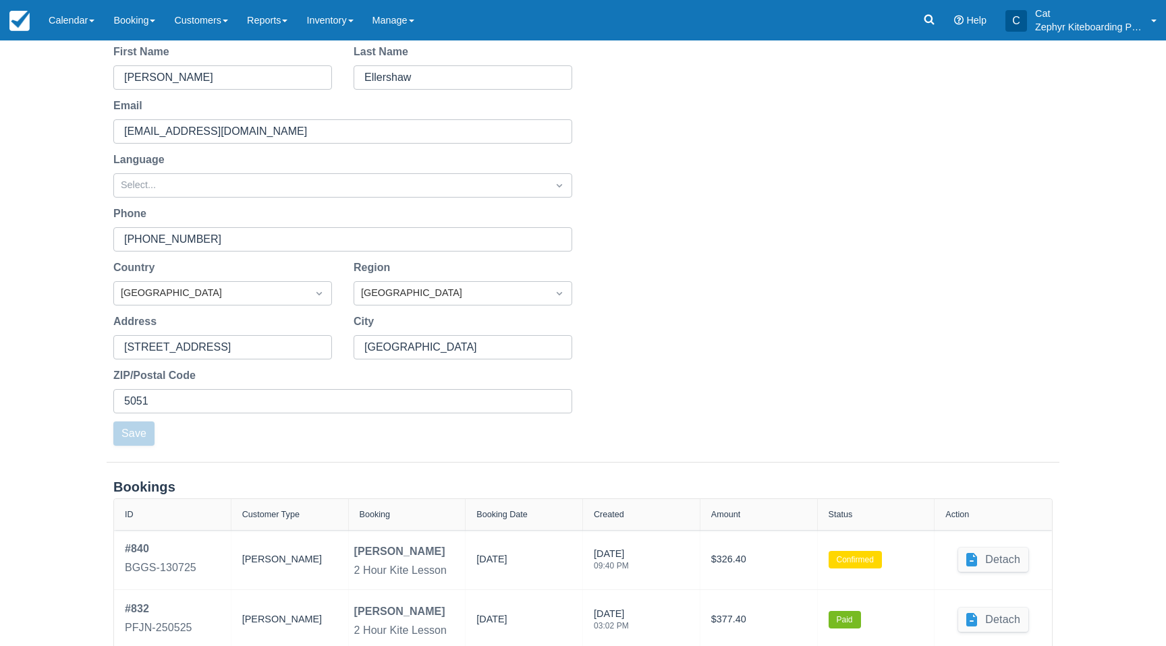
scroll to position [190, 0]
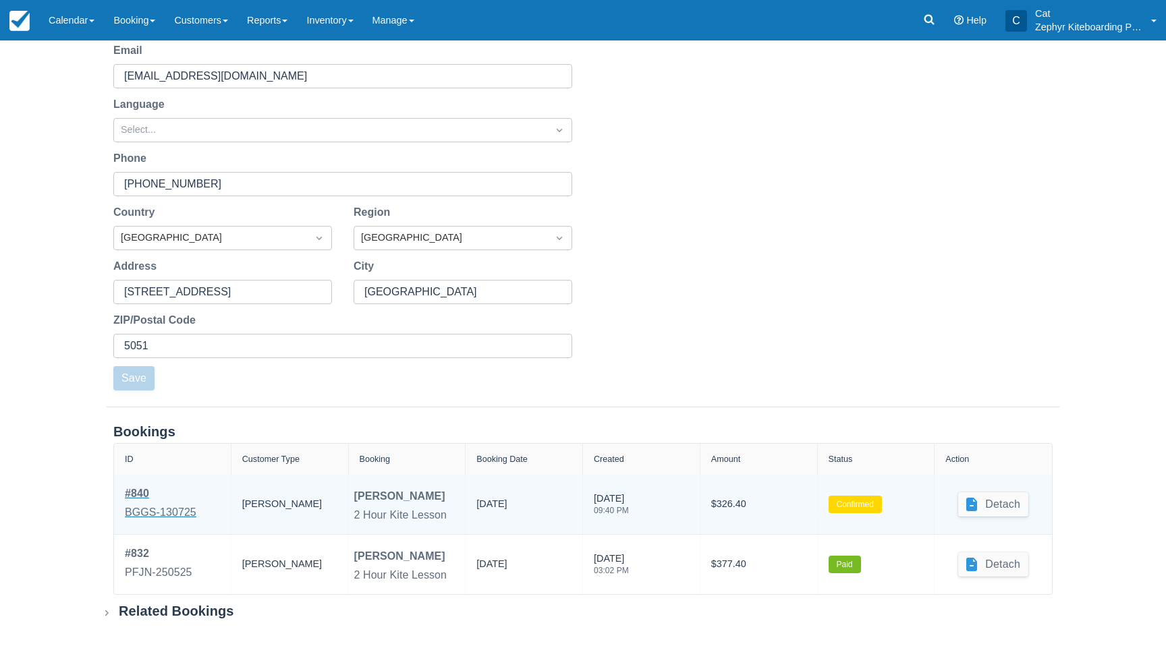
drag, startPoint x: 155, startPoint y: 508, endPoint x: 164, endPoint y: 503, distance: 10.6
click at [155, 508] on div "BGGS-130725" at bounding box center [161, 513] width 72 height 16
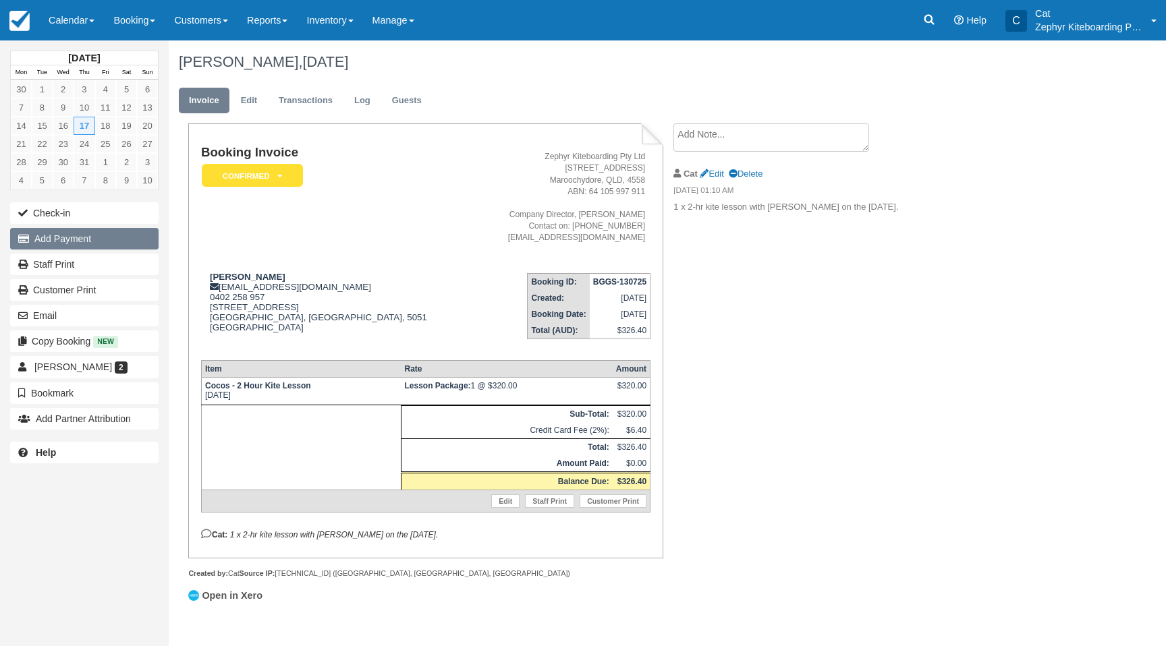
click at [57, 240] on button "Add Payment" at bounding box center [84, 239] width 148 height 22
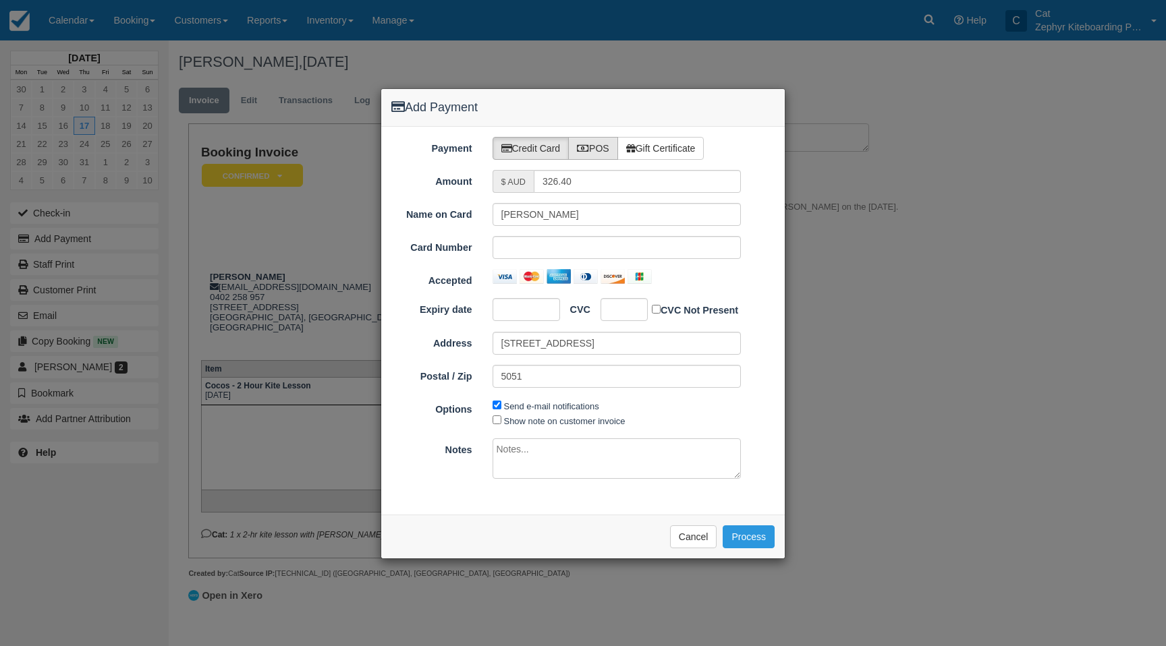
click at [609, 147] on label "POS" at bounding box center [593, 148] width 50 height 23
radio input "true"
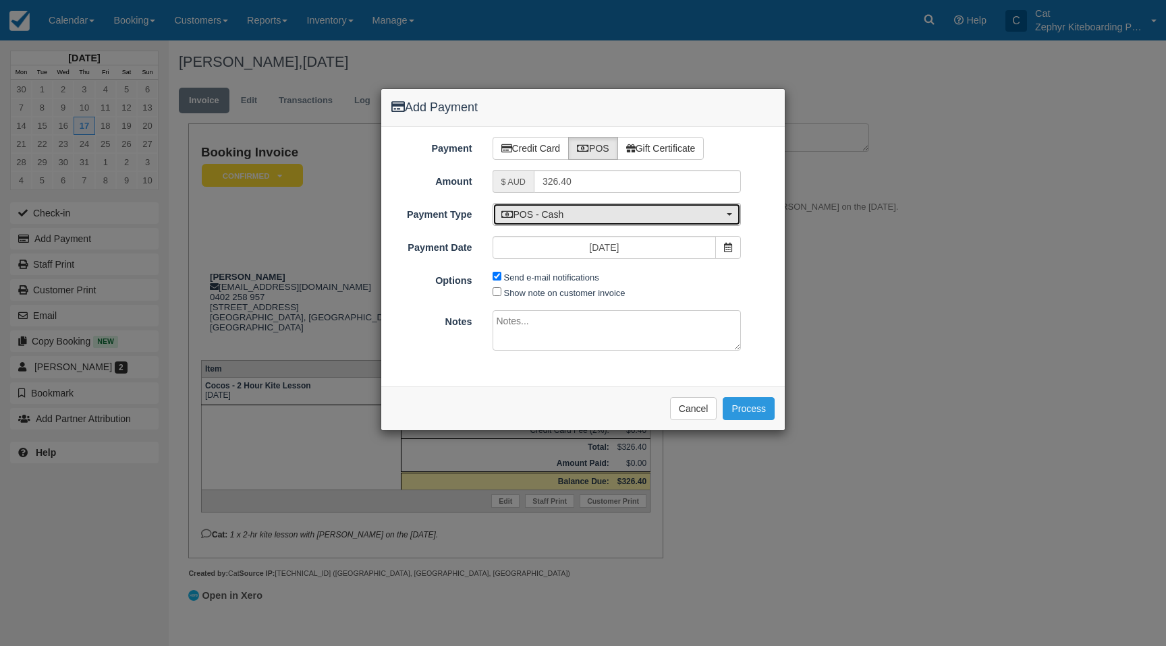
click at [632, 213] on span "POS - Cash" at bounding box center [612, 214] width 223 height 13
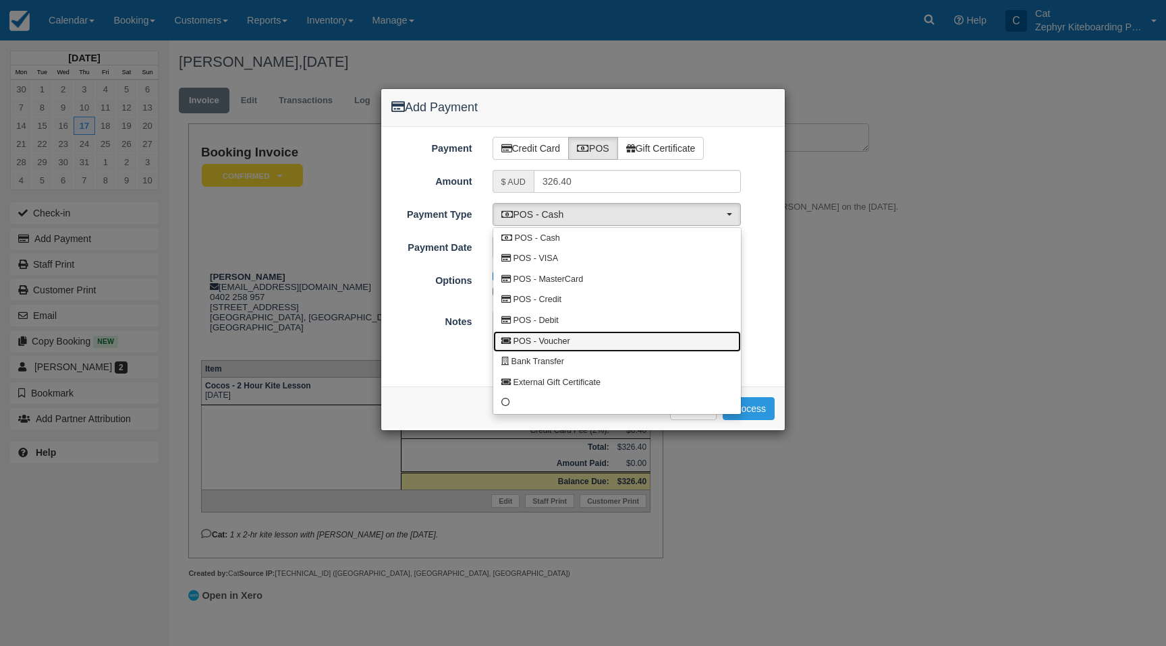
drag, startPoint x: 564, startPoint y: 342, endPoint x: 578, endPoint y: 328, distance: 19.6
click at [565, 342] on span "POS - Voucher" at bounding box center [541, 342] width 57 height 12
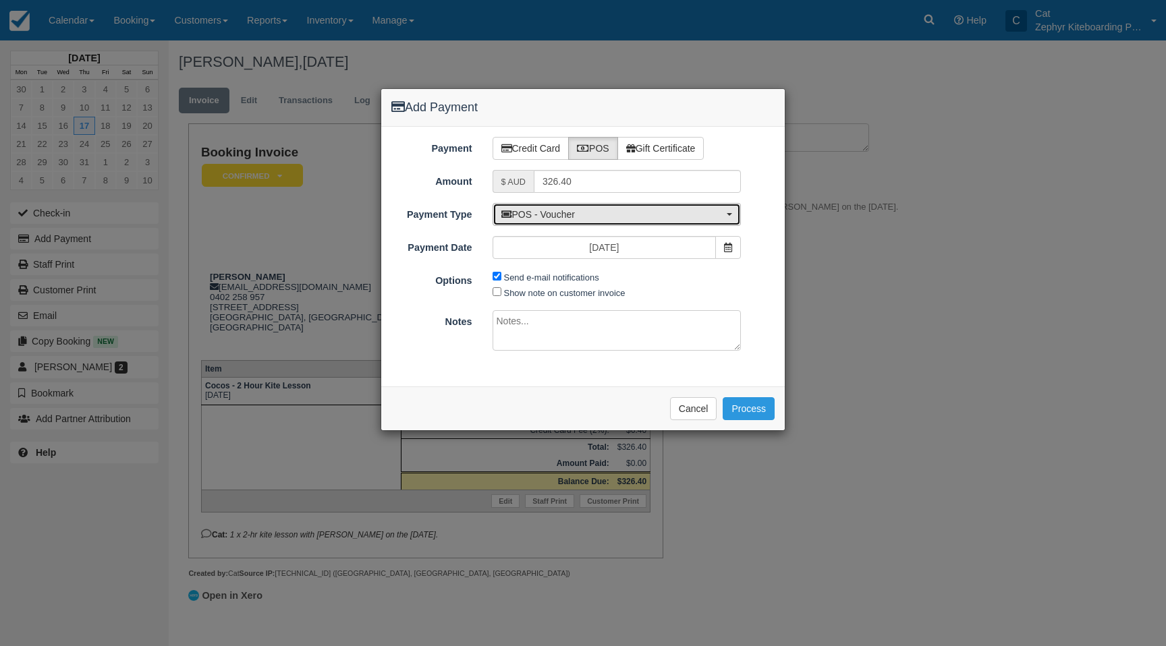
click at [582, 205] on button "POS - Voucher" at bounding box center [617, 214] width 249 height 23
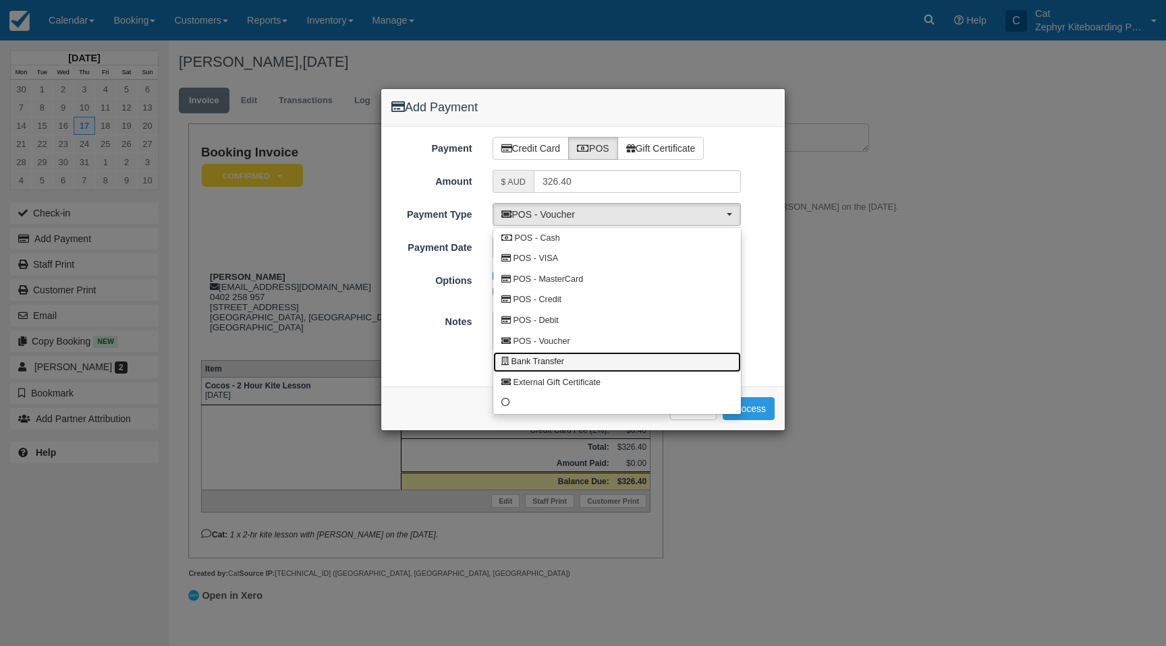
click at [549, 360] on span "Bank Transfer" at bounding box center [537, 362] width 53 height 12
select select "BANK"
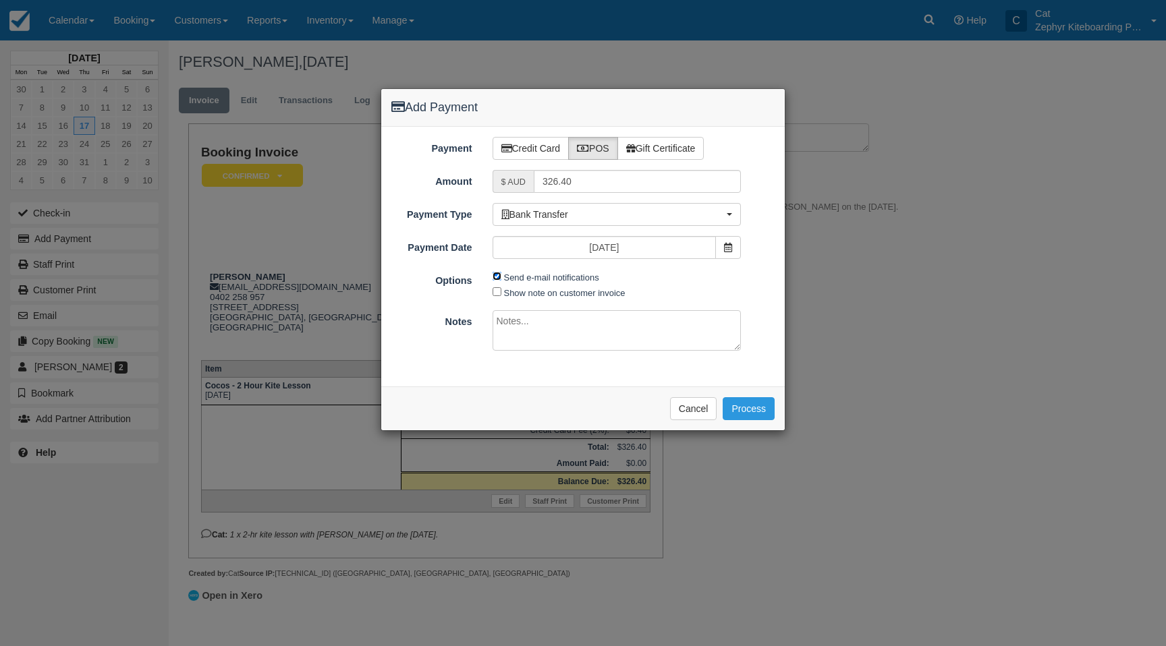
click at [498, 275] on input "Send e-mail notifications" at bounding box center [497, 276] width 9 height 9
checkbox input "false"
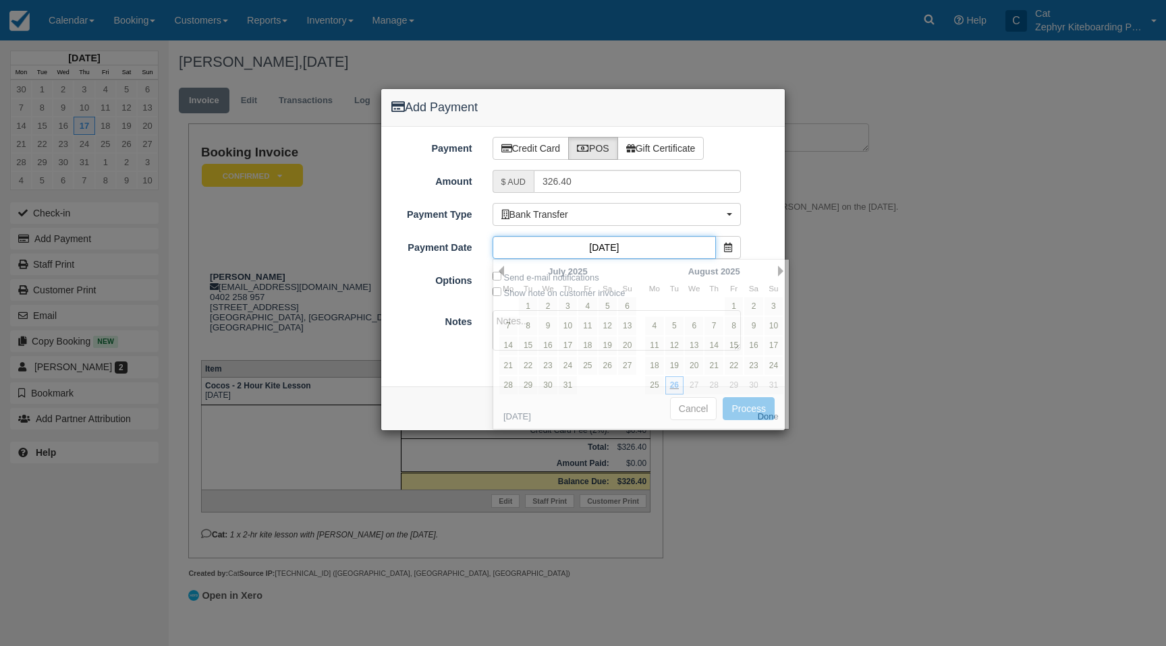
click at [620, 245] on input "[DATE]" at bounding box center [605, 247] width 224 height 23
click at [551, 345] on link "16" at bounding box center [547, 346] width 18 height 18
type input "16/07/25"
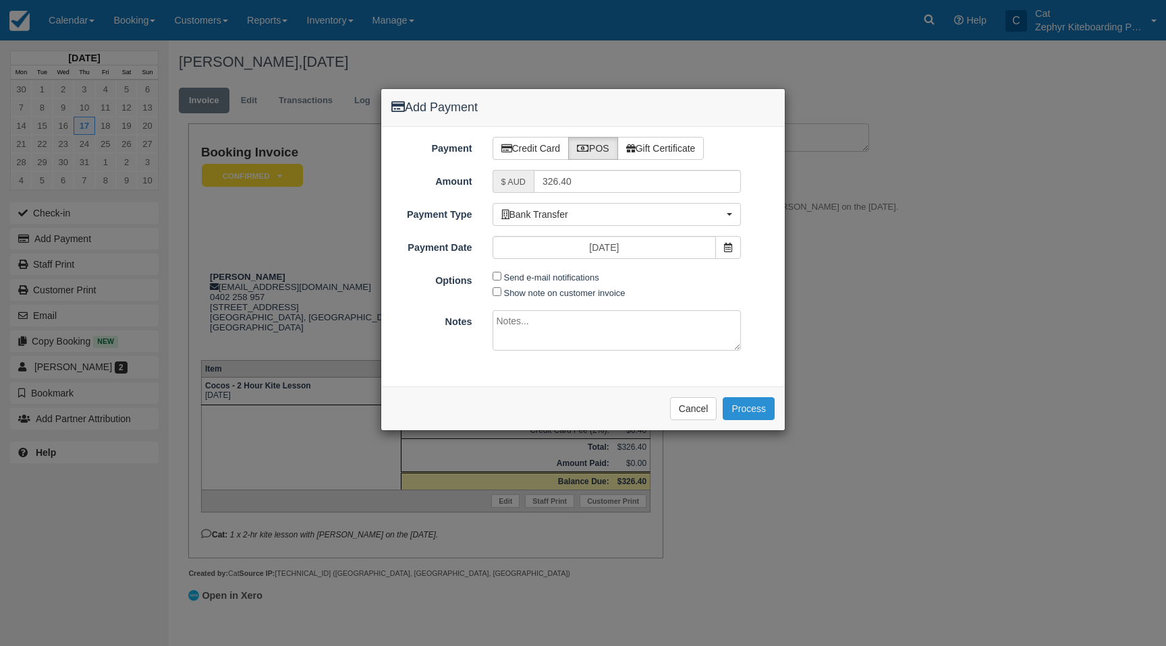
click at [748, 408] on button "Process" at bounding box center [749, 408] width 52 height 23
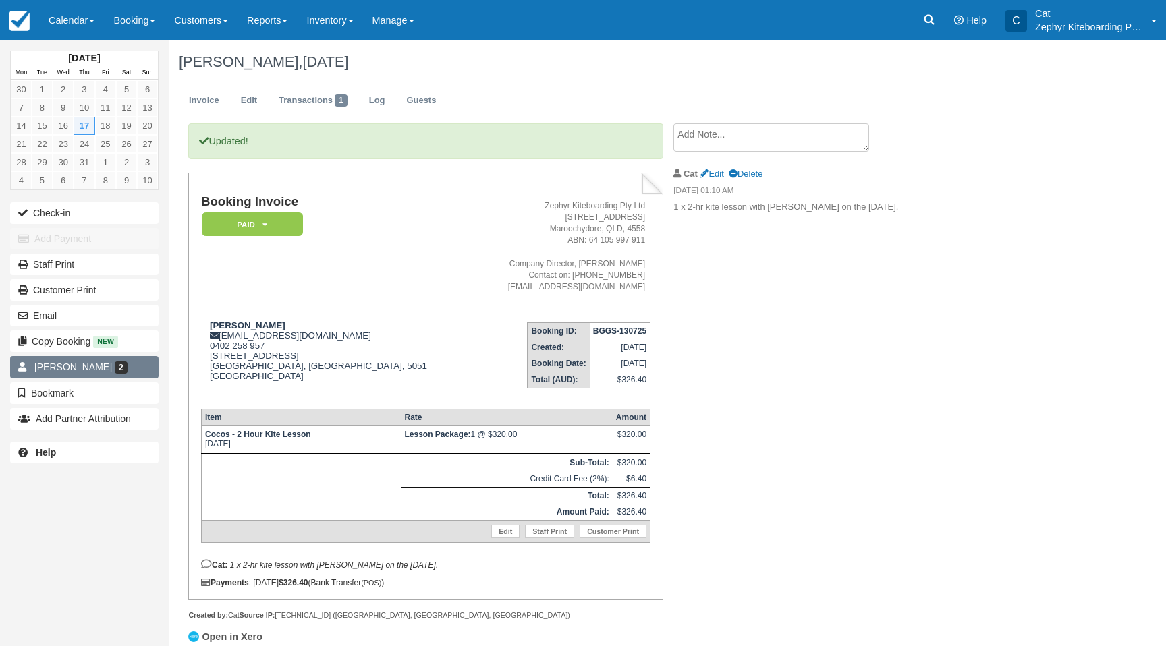
click at [55, 368] on span "[PERSON_NAME]" at bounding box center [73, 367] width 78 height 11
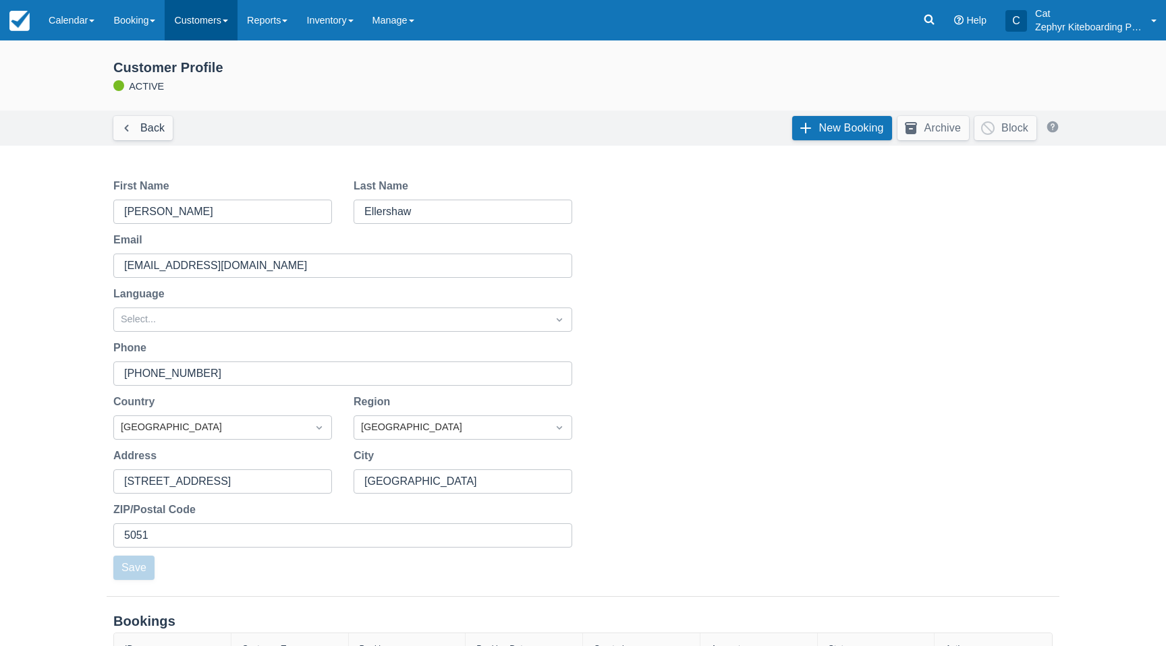
click at [229, 24] on link "Customers" at bounding box center [201, 20] width 73 height 40
click at [294, 26] on link "Reports" at bounding box center [267, 20] width 59 height 40
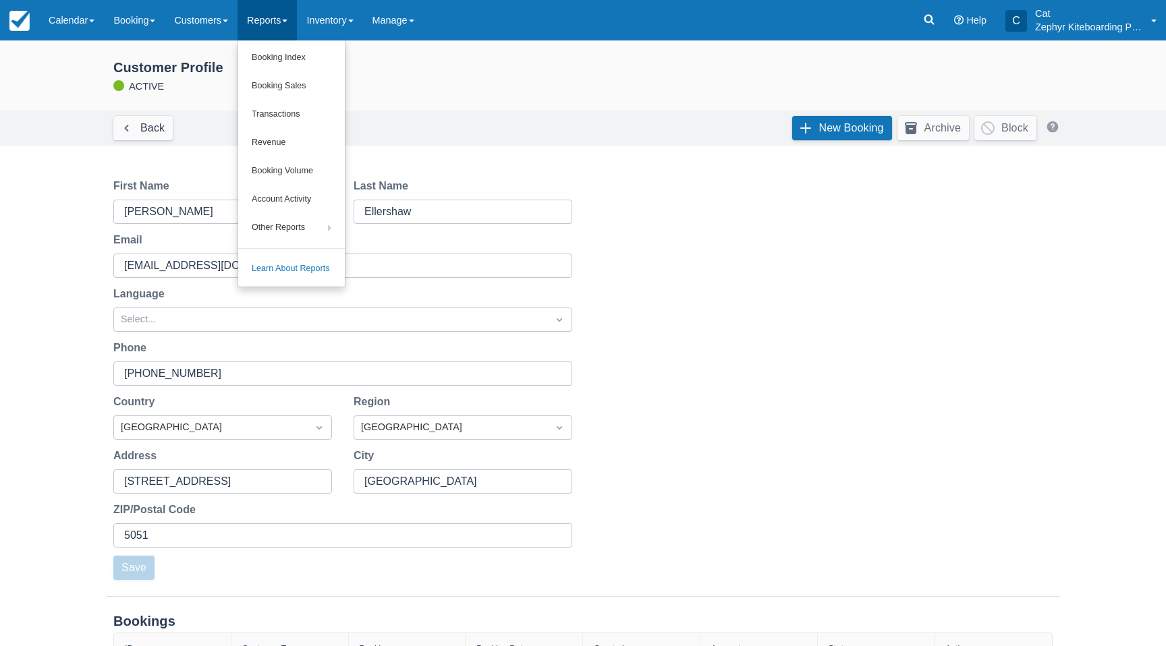
click at [294, 26] on link "Reports" at bounding box center [267, 20] width 59 height 40
